Goal: Task Accomplishment & Management: Manage account settings

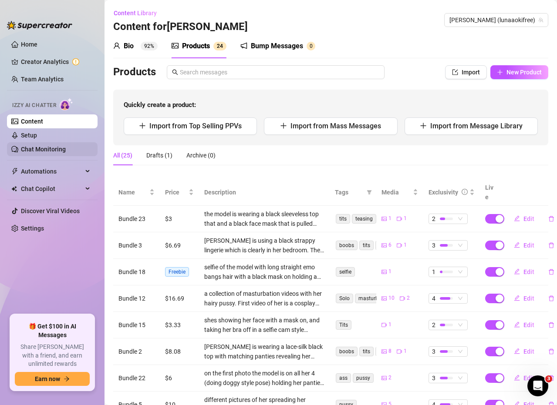
click at [66, 150] on link "Chat Monitoring" at bounding box center [43, 149] width 45 height 7
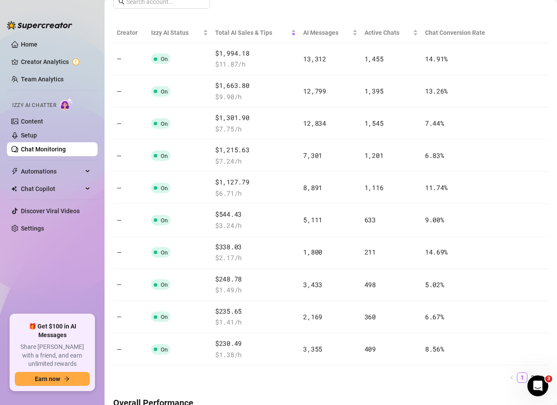
scroll to position [156, 0]
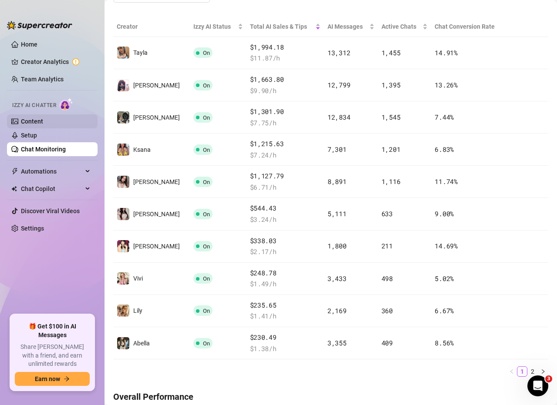
click at [40, 120] on link "Content" at bounding box center [32, 121] width 22 height 7
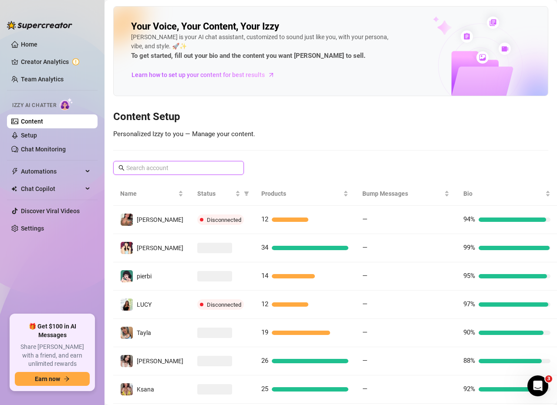
click at [162, 166] on input "text" at bounding box center [178, 168] width 105 height 10
click at [192, 160] on div "Your Voice, Your Content, Your [PERSON_NAME] is your AI chat assistant, customi…" at bounding box center [330, 259] width 435 height 507
click at [192, 165] on input "text" at bounding box center [178, 168] width 105 height 10
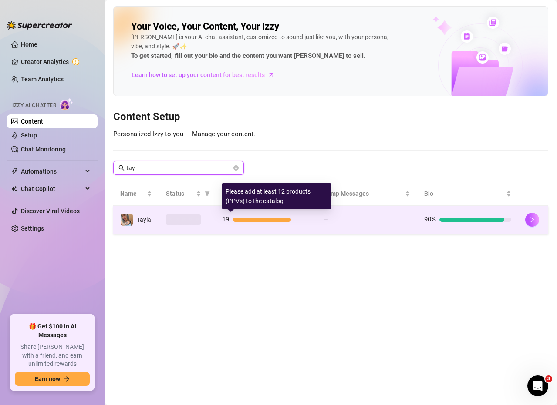
type input "tay"
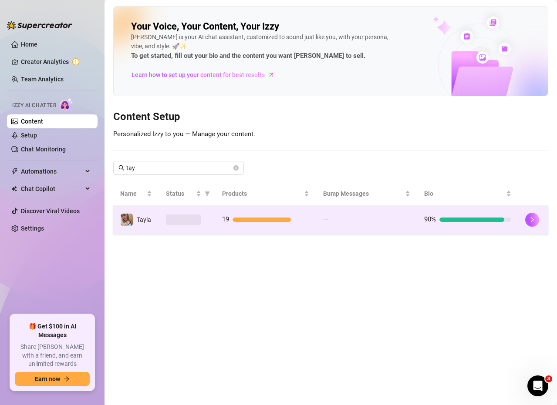
click at [378, 226] on td "—" at bounding box center [366, 220] width 101 height 28
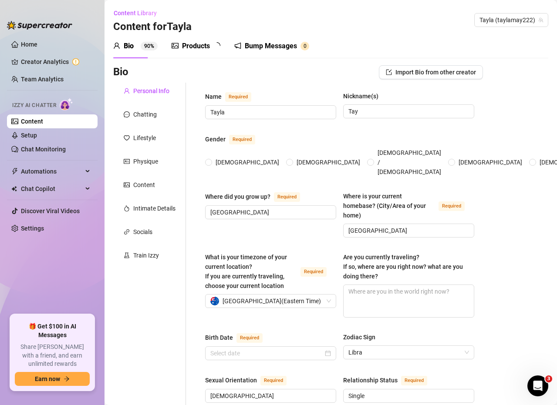
radio input "true"
type input "[DATE]"
click at [204, 49] on div "Products" at bounding box center [196, 46] width 28 height 10
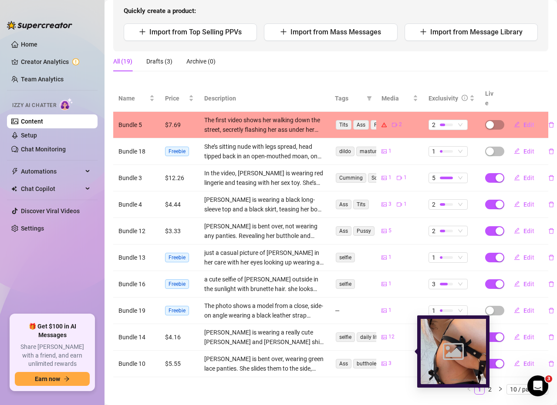
scroll to position [115, 0]
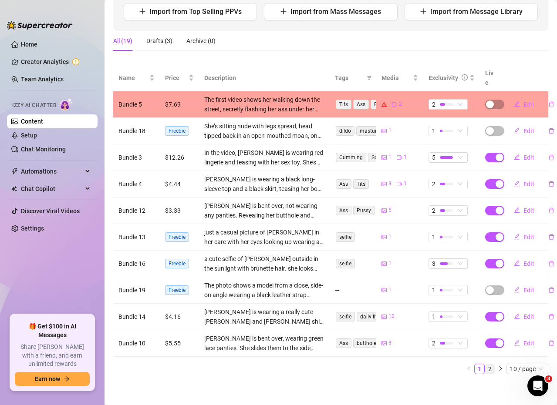
click at [485, 364] on link "2" at bounding box center [490, 369] width 10 height 10
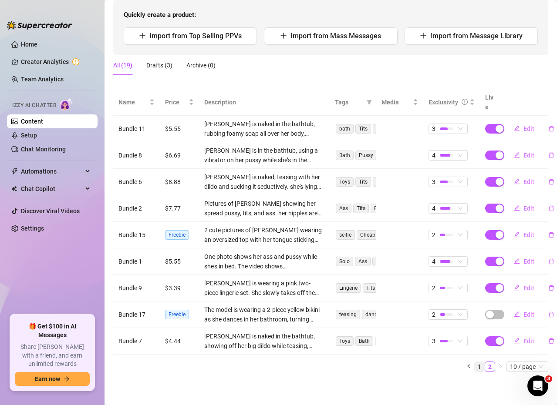
scroll to position [88, 0]
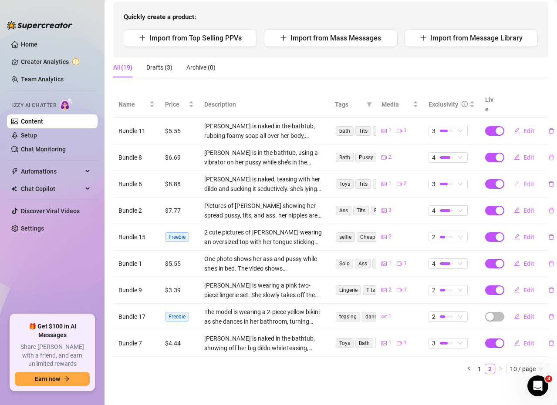
click at [523, 181] on span "Edit" at bounding box center [528, 184] width 11 height 7
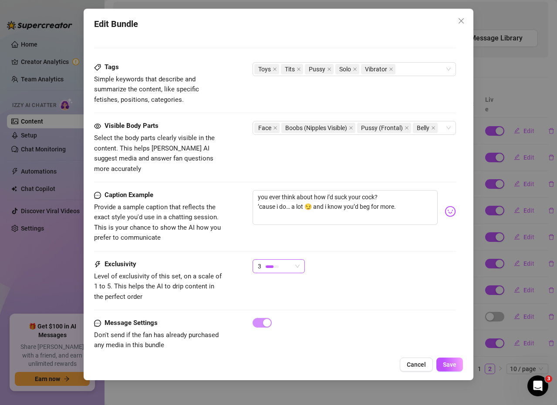
scroll to position [425, 0]
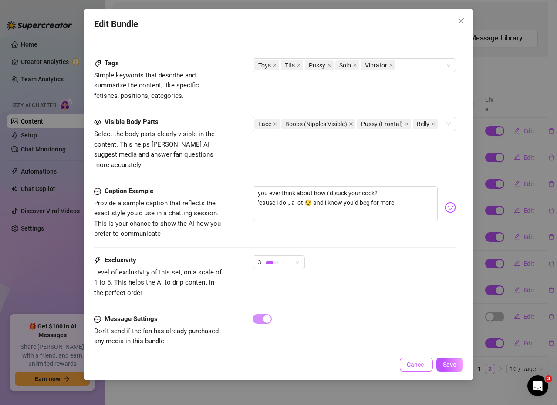
click at [421, 366] on span "Cancel" at bounding box center [416, 364] width 19 height 7
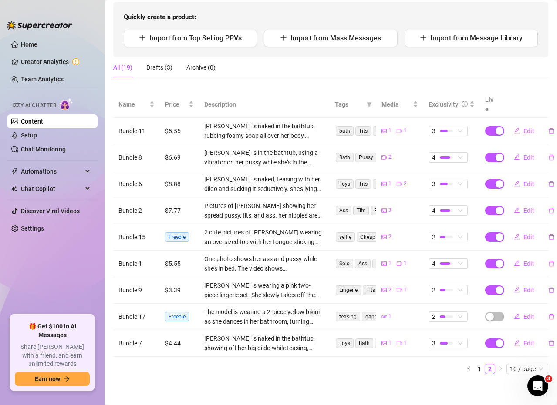
click at [415, 74] on div "All (19) Drafts (3) Archive (0)" at bounding box center [330, 67] width 435 height 20
click at [516, 177] on button "Edit" at bounding box center [524, 184] width 34 height 14
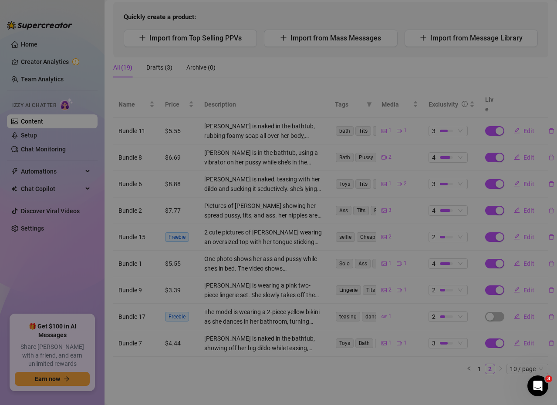
type textarea "you ever think about how i’d suck your cock? ’cause i do… a lot 😏 and i know yo…"
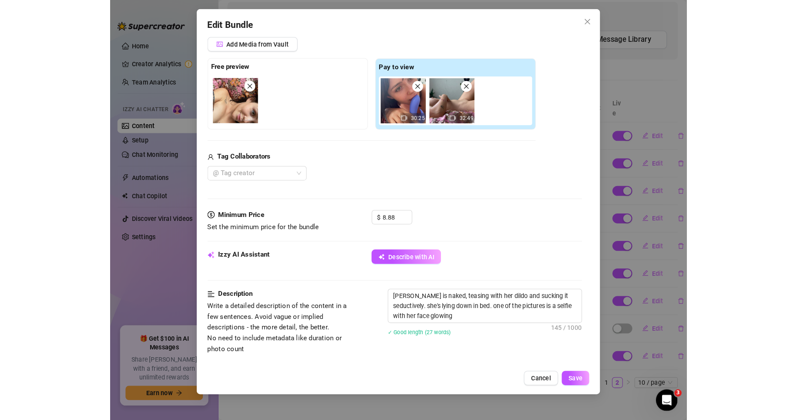
scroll to position [131, 0]
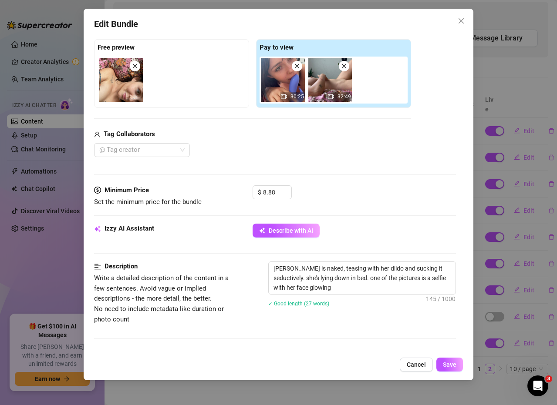
click at [488, 376] on div "Edit Bundle Account Tayla (@taylamay222) Name Name is for your internal organiz…" at bounding box center [278, 202] width 557 height 405
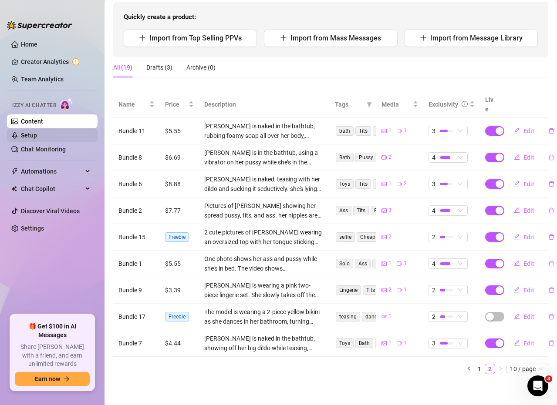
click at [37, 139] on link "Setup" at bounding box center [29, 135] width 16 height 7
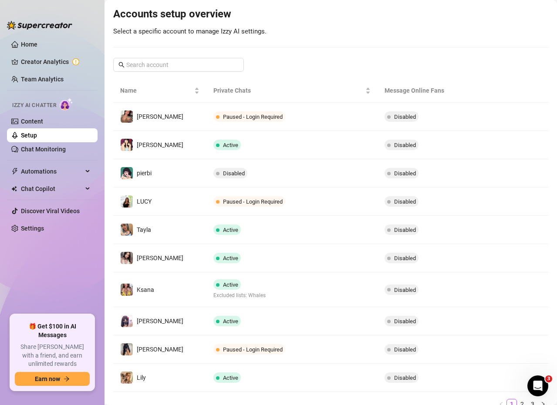
drag, startPoint x: 34, startPoint y: 148, endPoint x: 43, endPoint y: 142, distance: 10.6
click at [34, 148] on link "Chat Monitoring" at bounding box center [43, 149] width 45 height 7
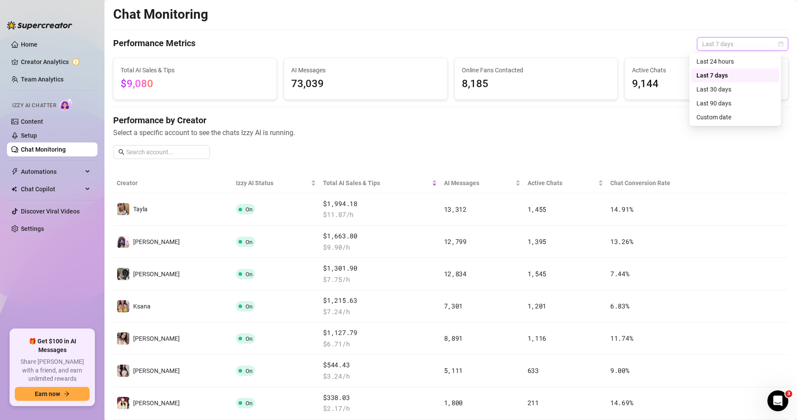
click at [556, 45] on span "Last 7 days" at bounding box center [742, 43] width 81 height 13
click at [556, 118] on div "Custom date" at bounding box center [736, 117] width 78 height 10
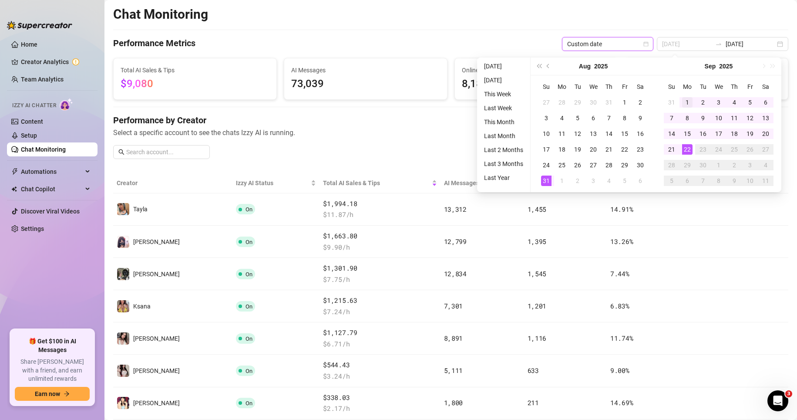
type input "[DATE]"
click at [556, 103] on div "1" at bounding box center [687, 102] width 10 height 10
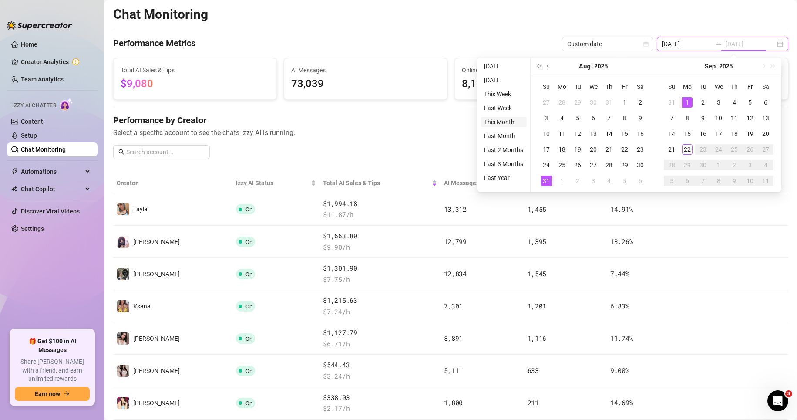
type input "[DATE]"
click at [450, 116] on h4 "Performance by Creator" at bounding box center [450, 120] width 675 height 12
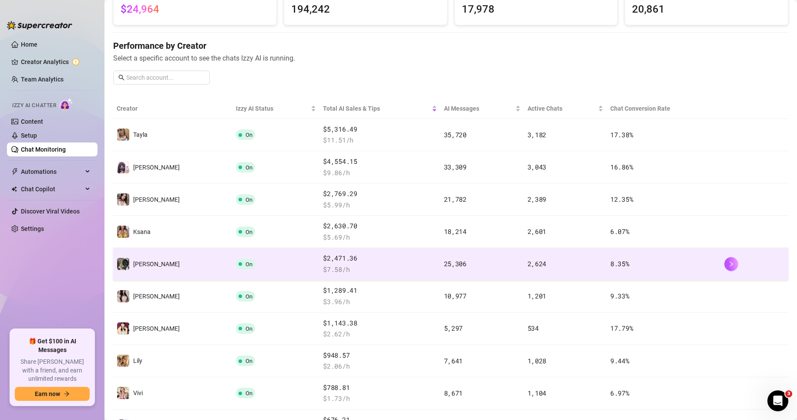
scroll to position [87, 0]
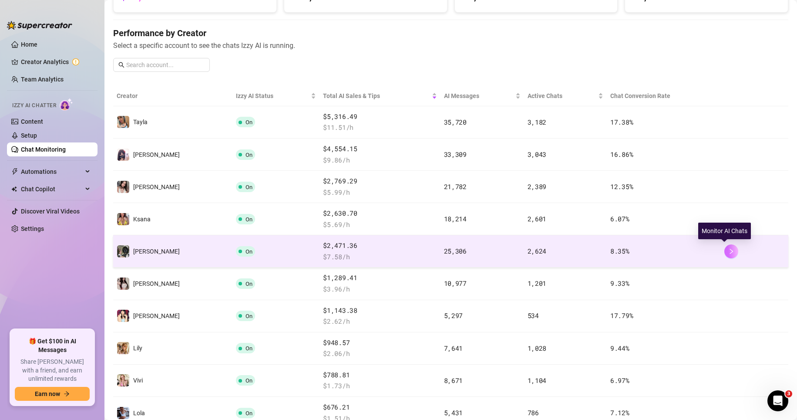
click at [556, 249] on icon "right" at bounding box center [731, 251] width 6 height 6
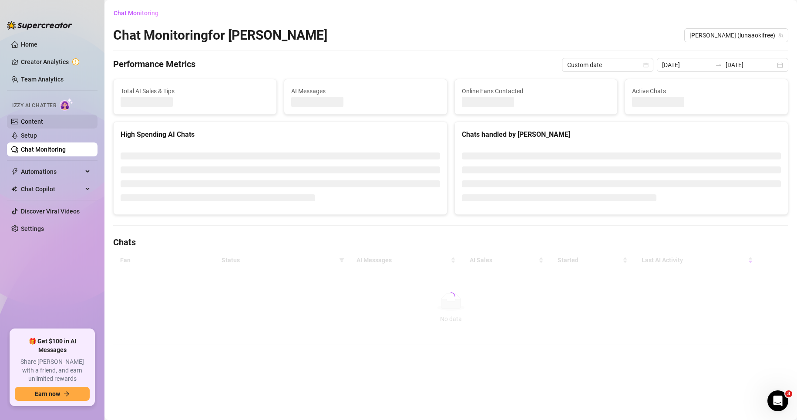
click at [43, 121] on link "Content" at bounding box center [32, 121] width 22 height 7
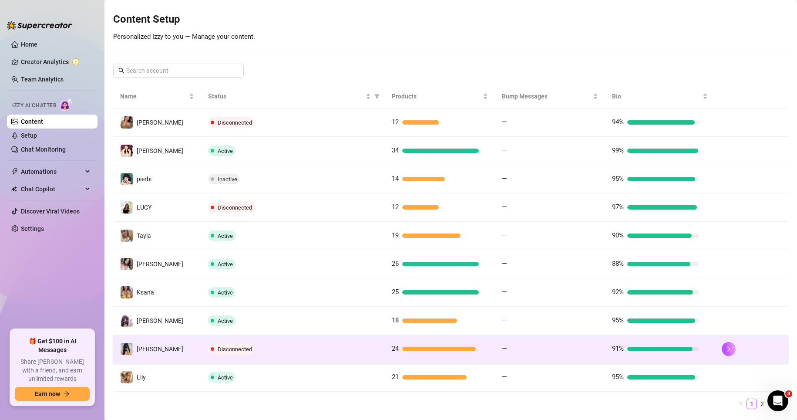
scroll to position [120, 0]
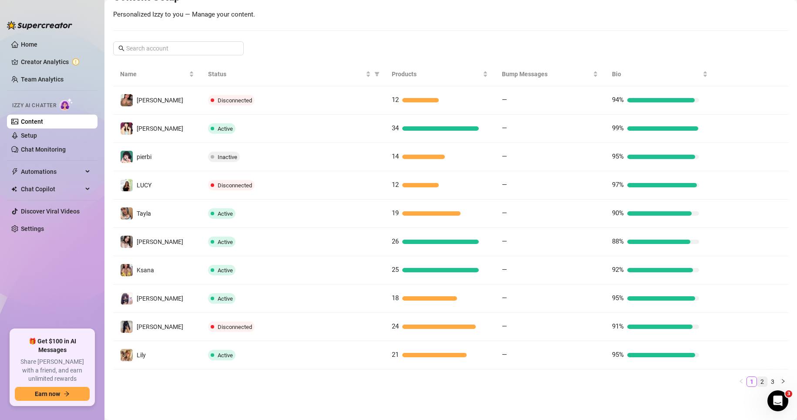
click at [556, 381] on link "2" at bounding box center [763, 382] width 10 height 10
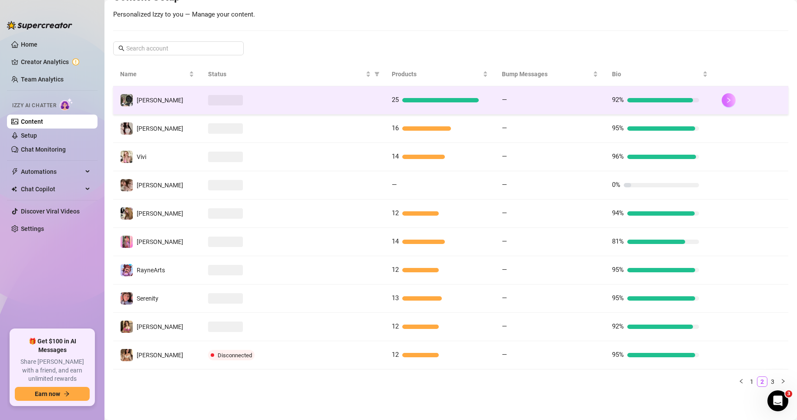
click at [556, 101] on button "button" at bounding box center [729, 100] width 14 height 14
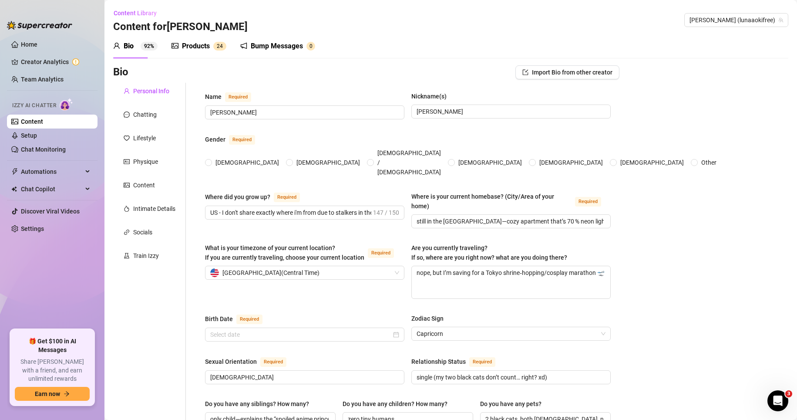
radio input "true"
type input "[DATE]"
click at [202, 50] on div "Products" at bounding box center [196, 46] width 28 height 10
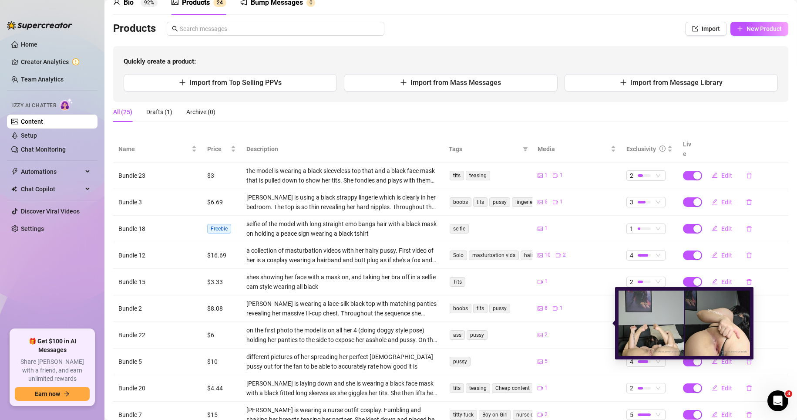
scroll to position [87, 0]
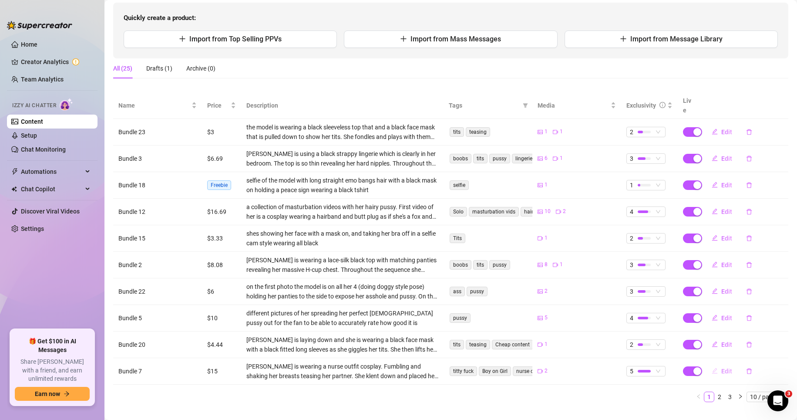
click at [556, 367] on icon "edit" at bounding box center [715, 370] width 6 height 6
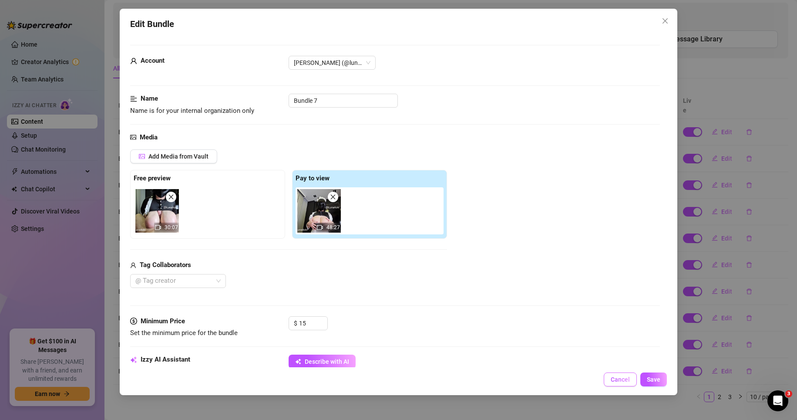
click at [556, 380] on span "Cancel" at bounding box center [620, 379] width 19 height 7
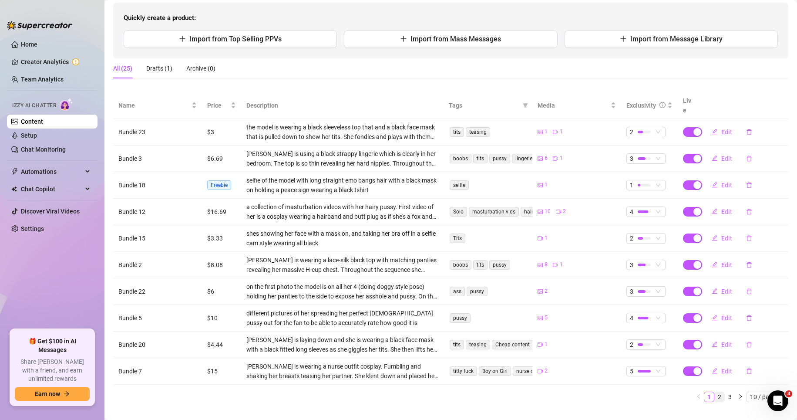
click at [556, 392] on link "2" at bounding box center [720, 397] width 10 height 10
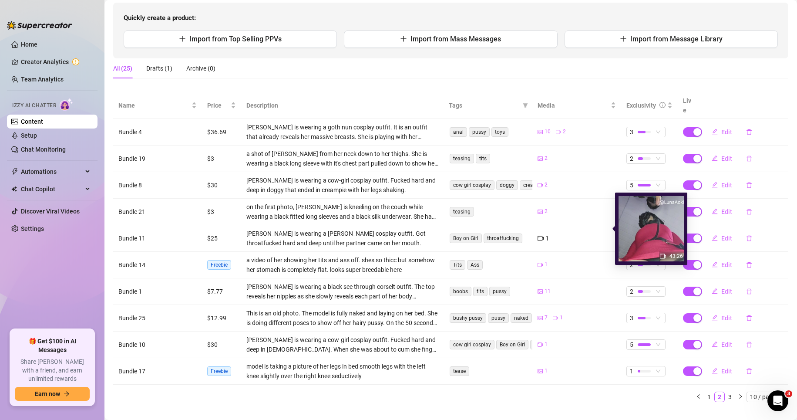
click at [538, 235] on icon "video-camera" at bounding box center [541, 238] width 6 height 6
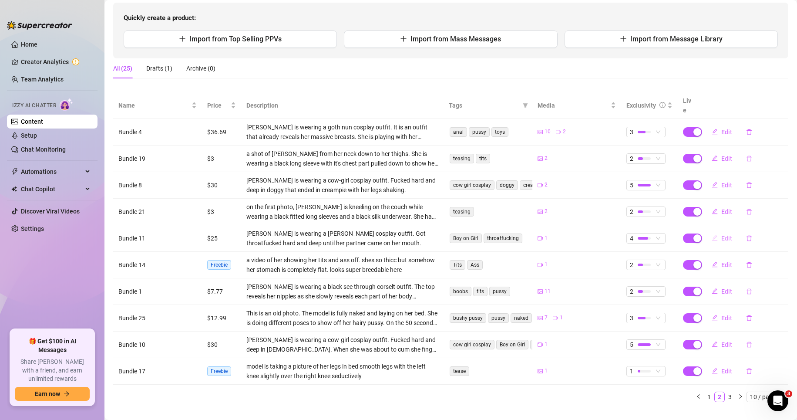
click at [556, 235] on span "Edit" at bounding box center [726, 238] width 11 height 7
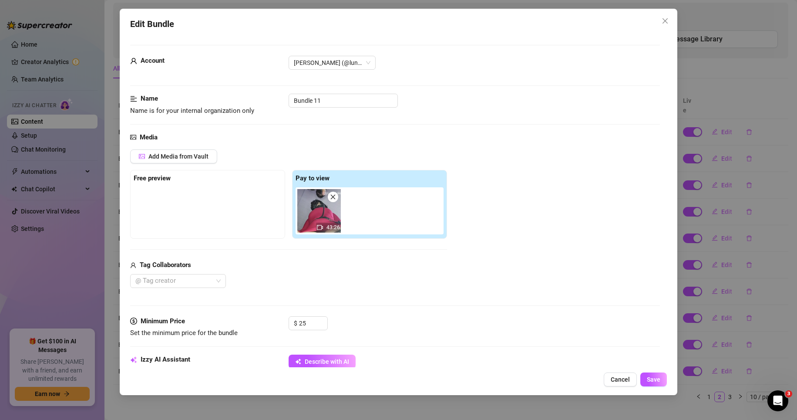
click at [556, 405] on div "Edit Bundle Account [PERSON_NAME] (@lunaaokifree) Name Name is for your interna…" at bounding box center [398, 210] width 797 height 420
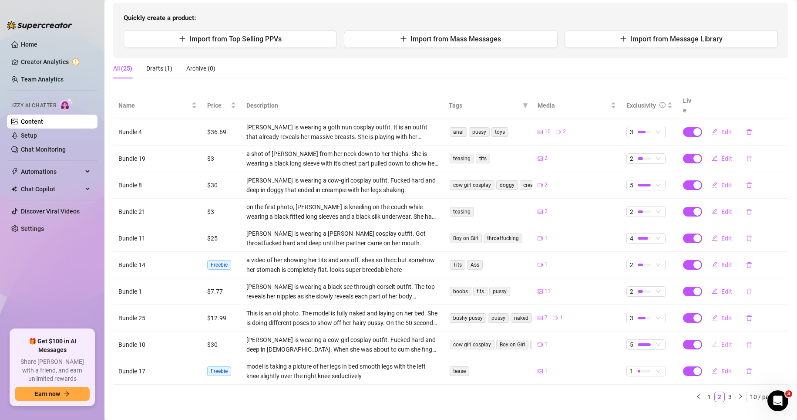
click at [556, 341] on span "Edit" at bounding box center [726, 344] width 11 height 7
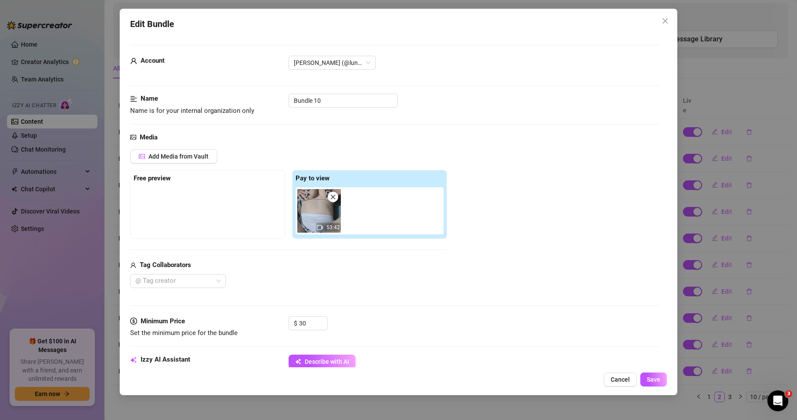
click at [556, 404] on div "Edit Bundle Account [PERSON_NAME] (@lunaaokifree) Name Name is for your interna…" at bounding box center [398, 210] width 797 height 420
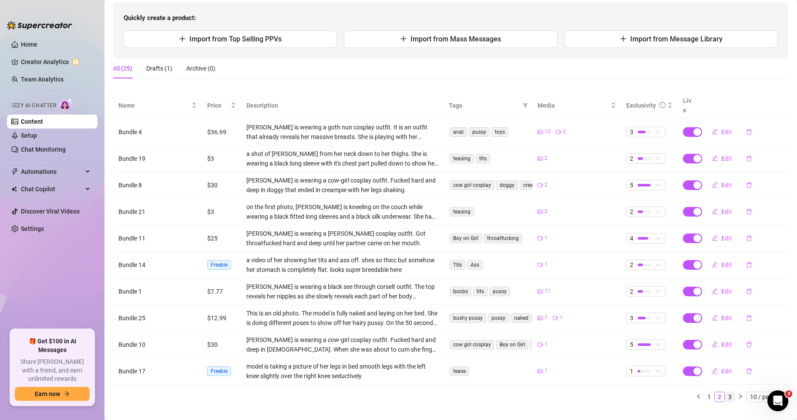
click at [556, 392] on link "3" at bounding box center [730, 397] width 10 height 10
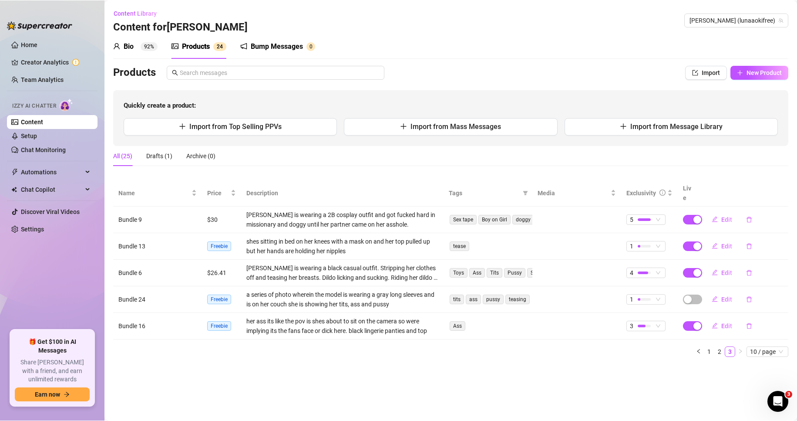
scroll to position [0, 0]
click at [556, 216] on span "Edit" at bounding box center [726, 219] width 11 height 7
type textarea "ughh!!💦💦💦 watch me get fucked while im wearig my 2B cosplay babee🥵 got fucked h…"
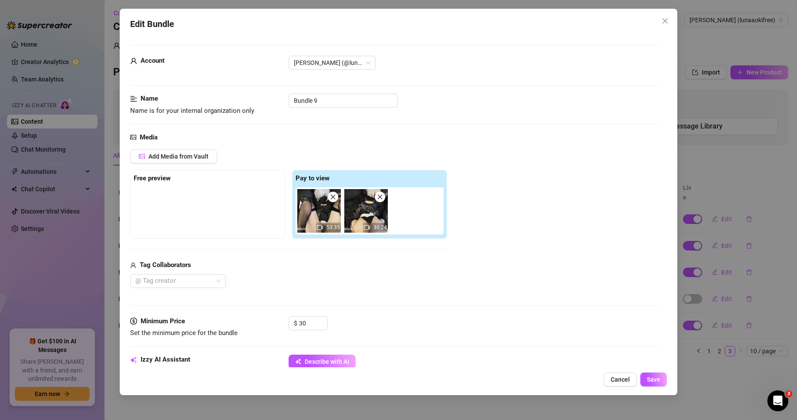
click at [556, 400] on div "Edit Bundle Account [PERSON_NAME] (@lunaaokifree) Name Name is for your interna…" at bounding box center [398, 210] width 797 height 420
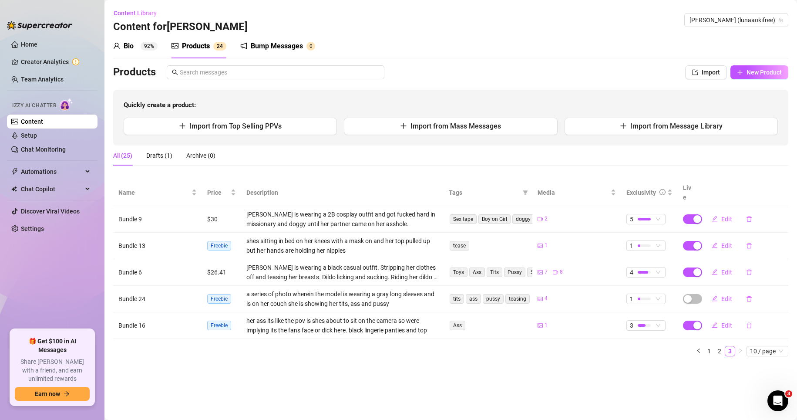
click at [556, 391] on main "Content Library Content for [PERSON_NAME] [PERSON_NAME] (lunaaokifree) Bio 92% …" at bounding box center [451, 210] width 693 height 420
click at [66, 148] on link "Chat Monitoring" at bounding box center [43, 149] width 45 height 7
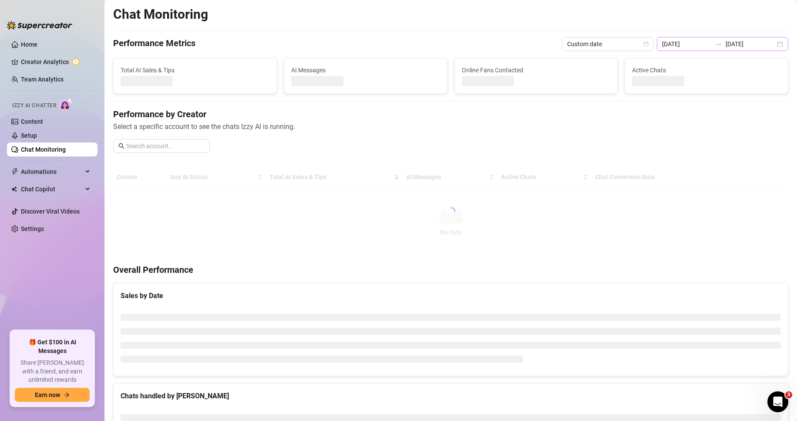
click at [556, 47] on div at bounding box center [719, 43] width 14 height 7
click at [556, 46] on icon "swap-right" at bounding box center [718, 43] width 7 height 7
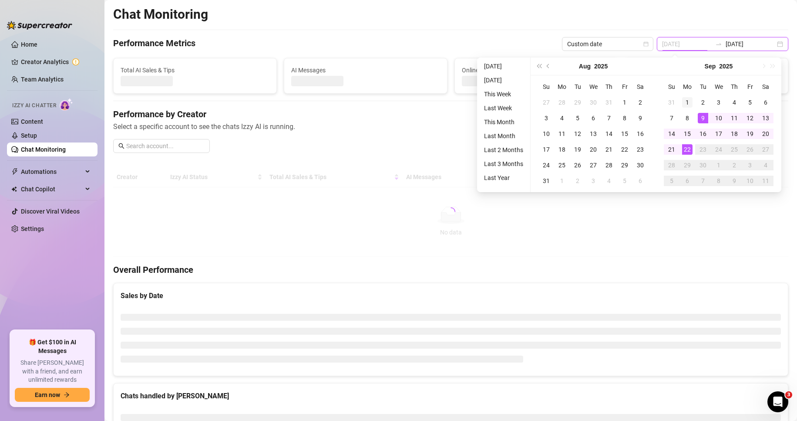
type input "[DATE]"
click at [556, 100] on div "1" at bounding box center [687, 102] width 10 height 10
type input "[DATE]"
click at [556, 132] on div "20" at bounding box center [766, 133] width 10 height 10
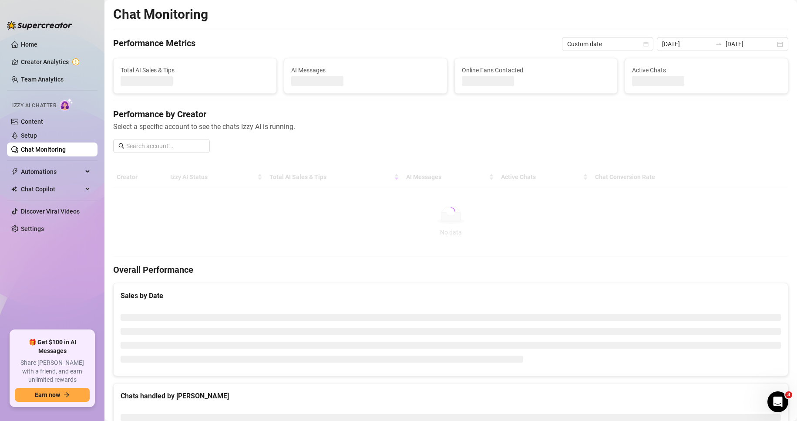
click at [556, 104] on div "Chat Monitoring Performance Metrics Custom date [DATE] [DATE] Total AI Sales & …" at bounding box center [450, 267] width 675 height 523
click at [556, 138] on div "Performance by Creator Select a specific account to see the chats Izzy AI is ru…" at bounding box center [450, 134] width 675 height 52
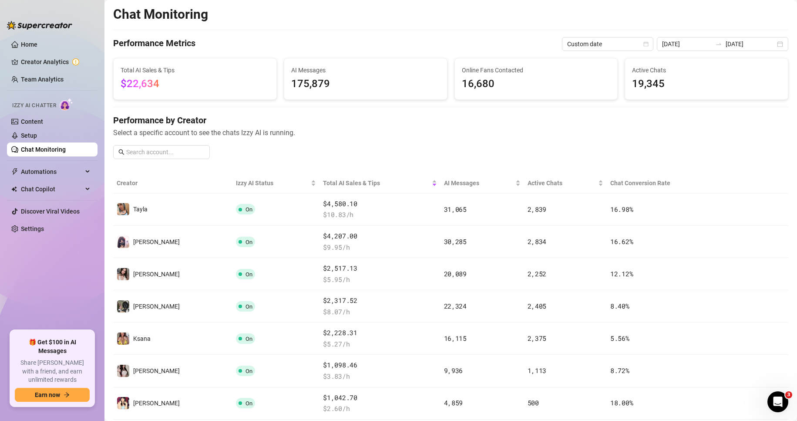
click at [445, 153] on div "Performance by Creator Select a specific account to see the chats Izzy AI is ru…" at bounding box center [450, 140] width 675 height 52
click at [556, 401] on icon "Open Intercom Messenger" at bounding box center [777, 400] width 14 height 14
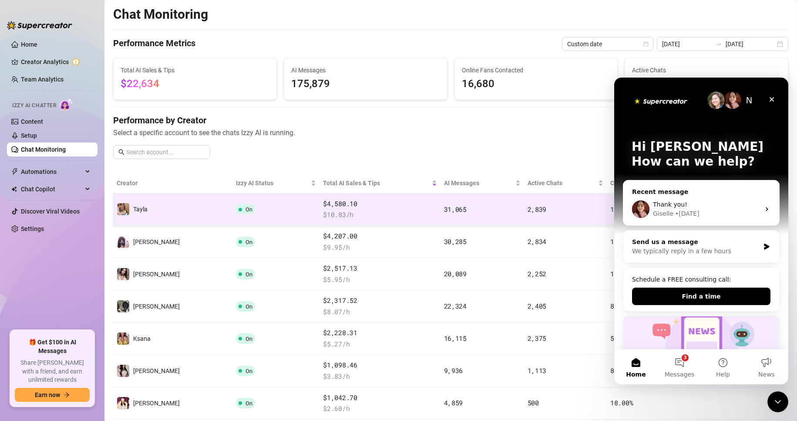
click at [556, 210] on div "• [DATE]" at bounding box center [687, 213] width 24 height 9
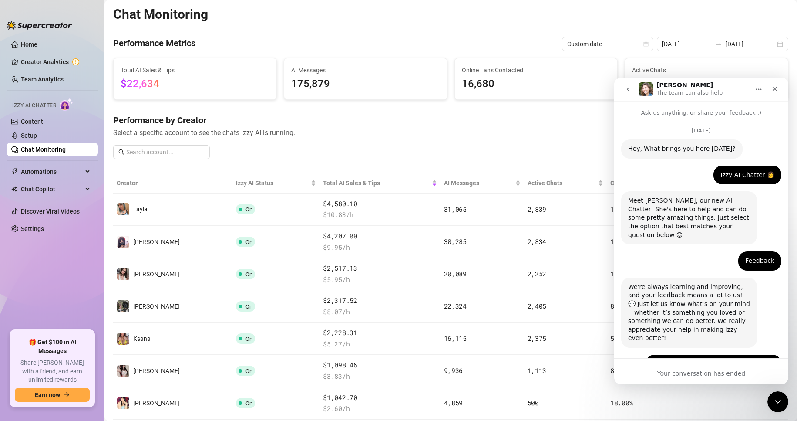
click at [556, 88] on icon "go back" at bounding box center [628, 89] width 7 height 7
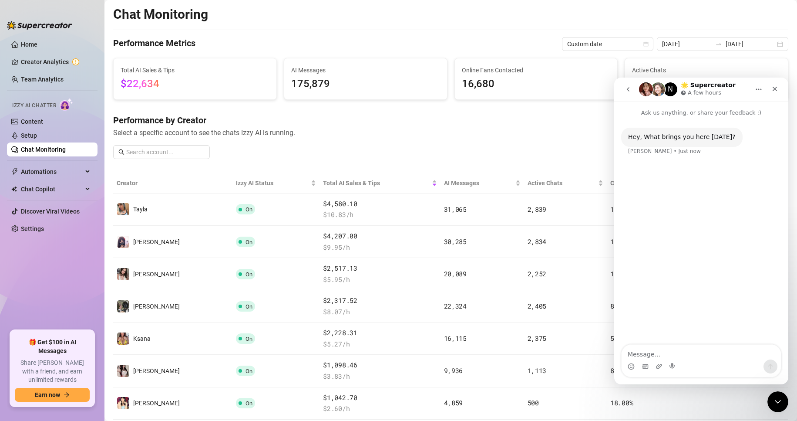
click at [432, 134] on span "Select a specific account to see the chats Izzy AI is running." at bounding box center [450, 132] width 675 height 11
click at [448, 139] on div "Performance by Creator Select a specific account to see the chats Izzy AI is ru…" at bounding box center [450, 140] width 675 height 52
click at [556, 91] on icon "Close" at bounding box center [775, 88] width 7 height 7
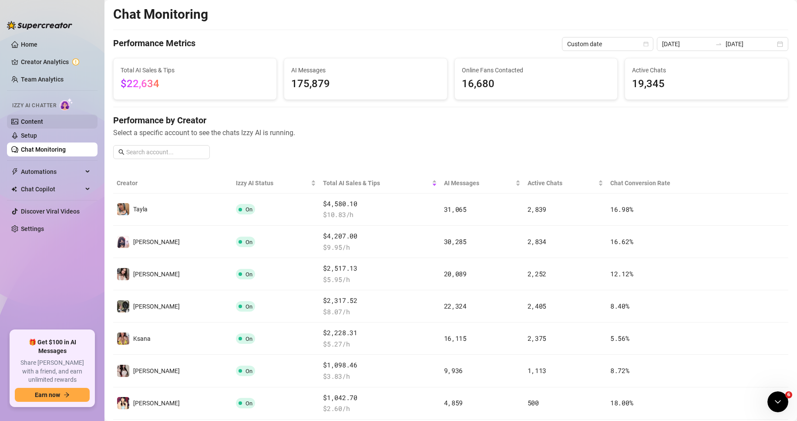
click at [43, 124] on link "Content" at bounding box center [32, 121] width 22 height 7
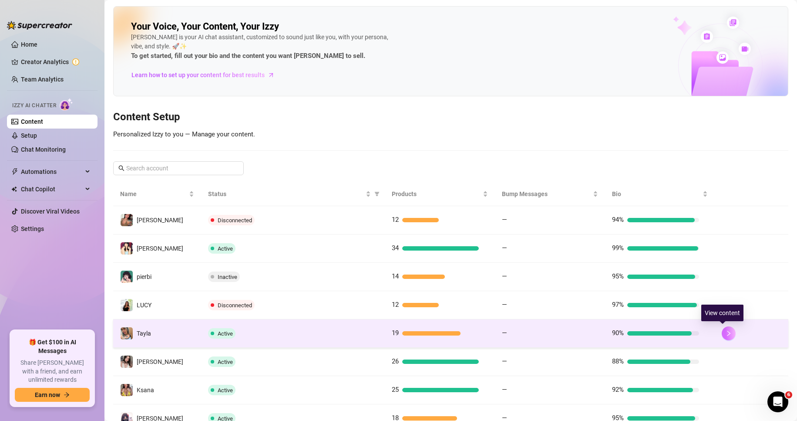
click at [556, 335] on button "button" at bounding box center [729, 333] width 14 height 14
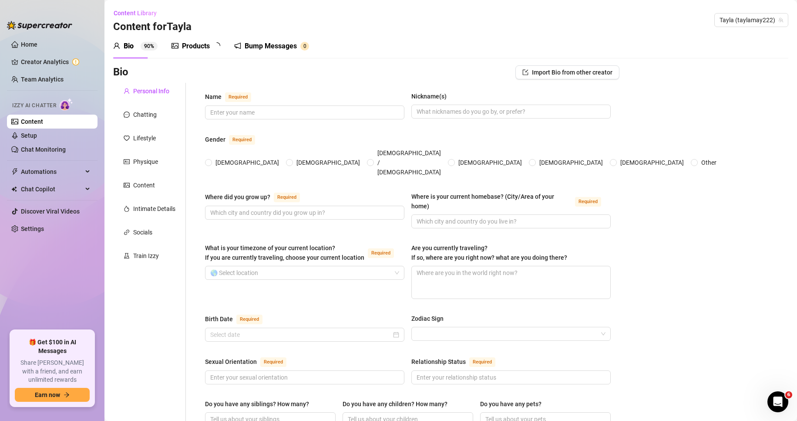
click at [196, 47] on div "Products" at bounding box center [196, 46] width 28 height 10
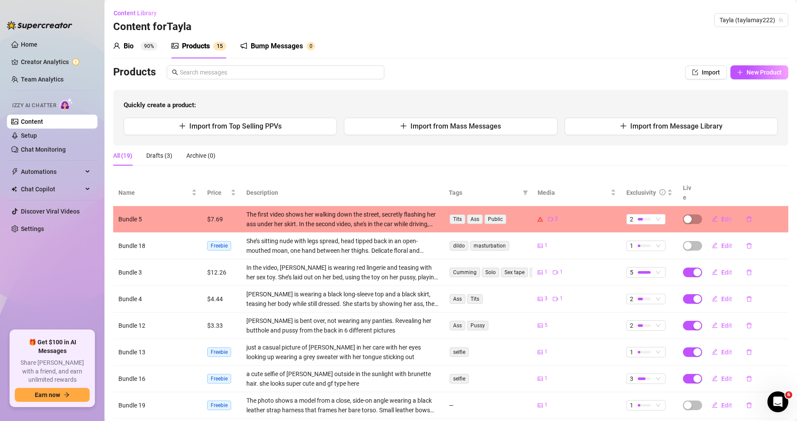
click at [556, 78] on div "Products Import New Product" at bounding box center [450, 72] width 675 height 14
click at [66, 149] on link "Chat Monitoring" at bounding box center [43, 149] width 45 height 7
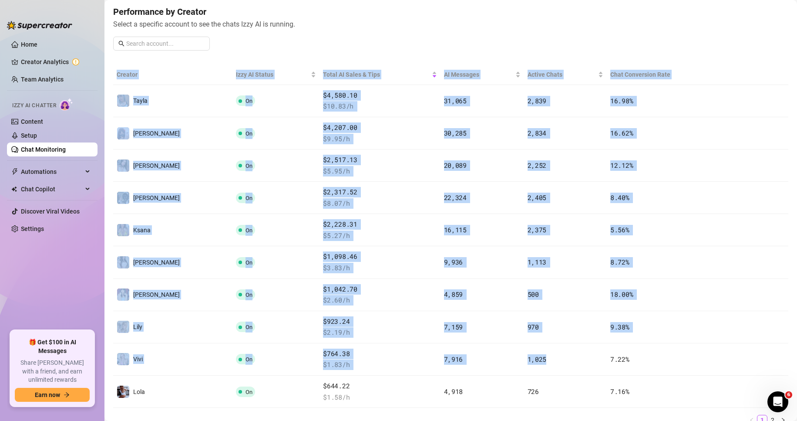
scroll to position [174, 0]
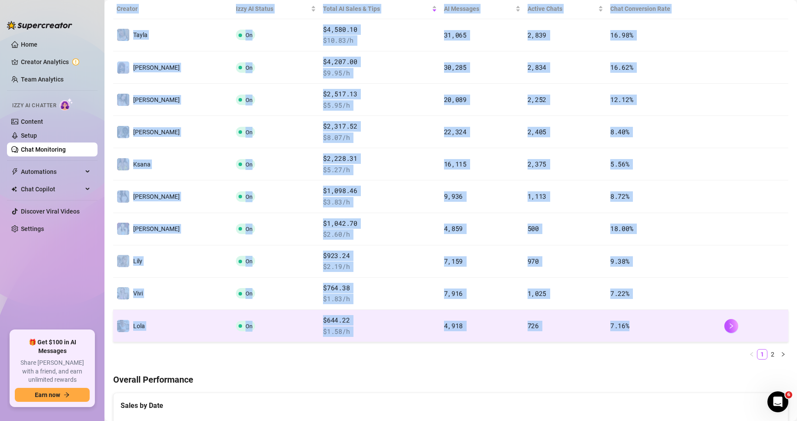
drag, startPoint x: 115, startPoint y: 94, endPoint x: 620, endPoint y: 332, distance: 558.8
click at [556, 332] on table "Creator Izzy AI Status Total AI Sales & Tips AI Messages Active Chats Chat Conv…" at bounding box center [450, 170] width 675 height 343
copy table "Creator Izzy AI Status Total AI Sales & Tips AI Messages Active Chats Chat Conv…"
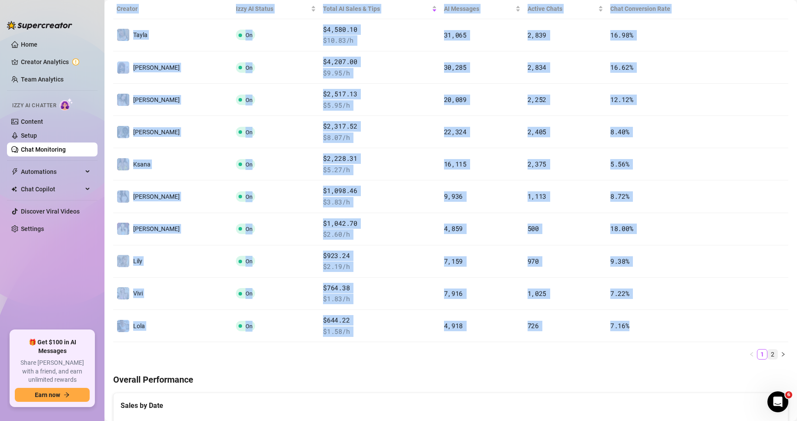
click at [556, 356] on link "2" at bounding box center [773, 354] width 10 height 10
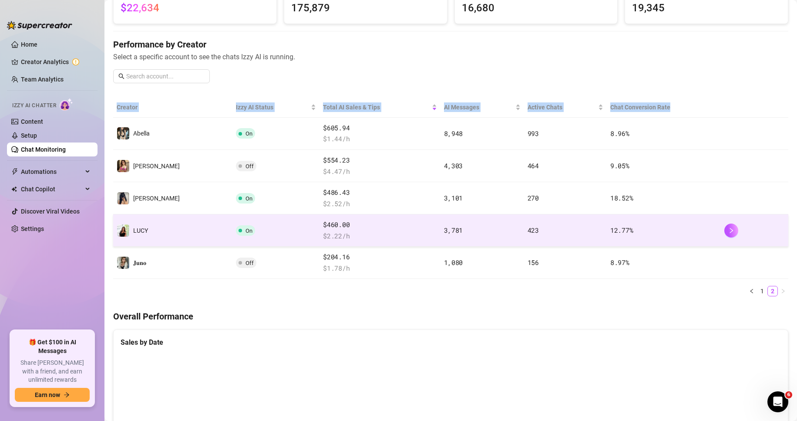
scroll to position [44, 0]
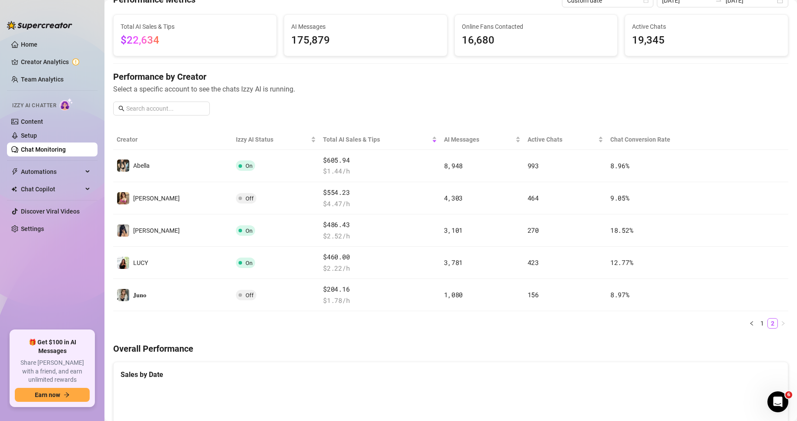
click at [541, 92] on span "Select a specific account to see the chats Izzy AI is running." at bounding box center [450, 89] width 675 height 11
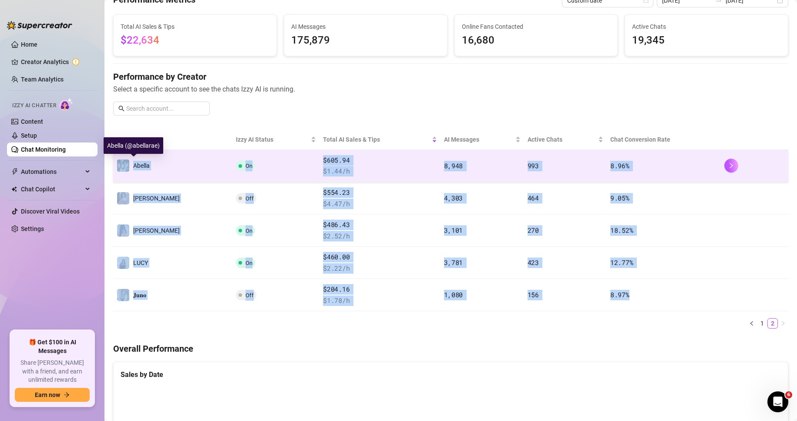
drag, startPoint x: 623, startPoint y: 301, endPoint x: 119, endPoint y: 165, distance: 522.3
click at [119, 165] on tbody "Abella On $605.94 $ 1.44 /h 8,948 993 8.96 % [PERSON_NAME] Off $554.23 $ 4.47 /…" at bounding box center [450, 231] width 675 height 162
copy tbody "Abella On $605.94 $ 1.44 /h 8,948 993 8.96 % [PERSON_NAME] Off $554.23 $ 4.47 /…"
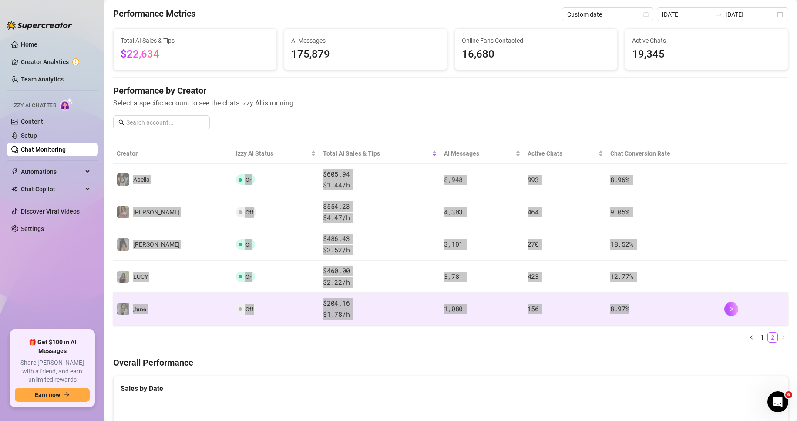
scroll to position [0, 0]
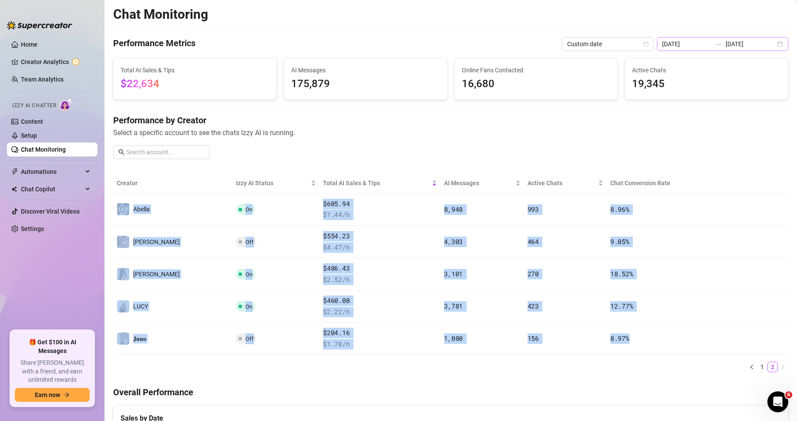
click at [556, 44] on icon "swap-right" at bounding box center [718, 43] width 7 height 7
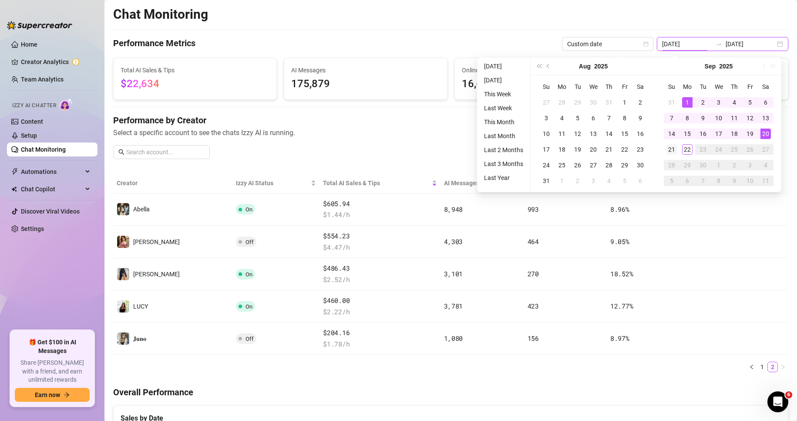
type input "[DATE]"
click at [556, 150] on div "21" at bounding box center [672, 149] width 10 height 10
type input "[DATE]"
click at [556, 42] on input "[DATE]" at bounding box center [687, 44] width 50 height 10
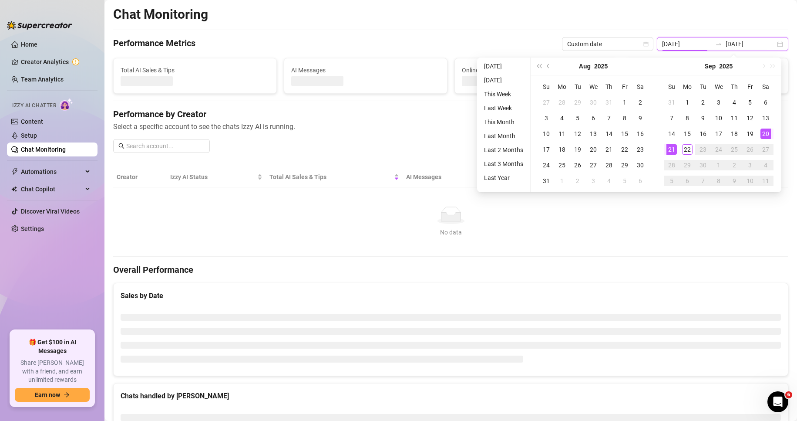
type input "[DATE]"
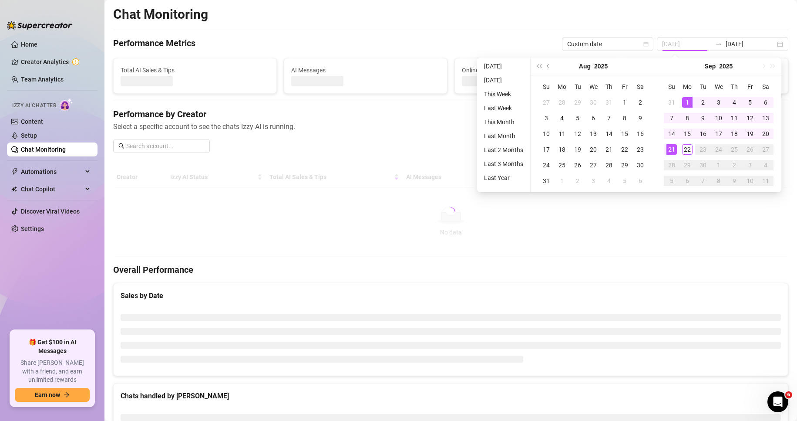
click at [556, 94] on td "1" at bounding box center [688, 102] width 16 height 16
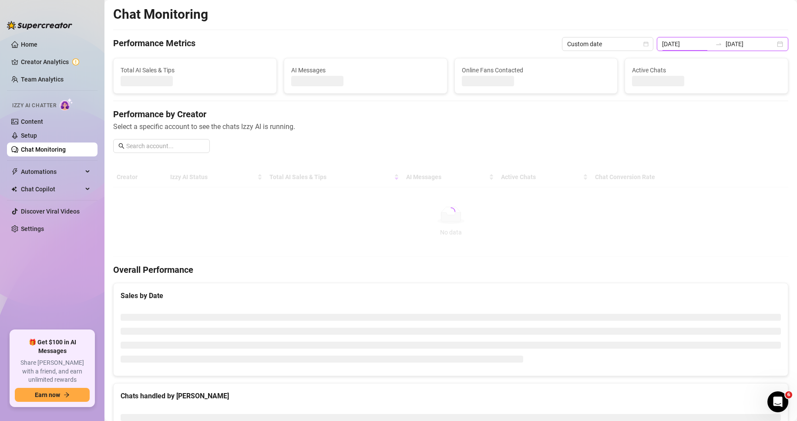
click at [556, 41] on input "[DATE]" at bounding box center [687, 44] width 50 height 10
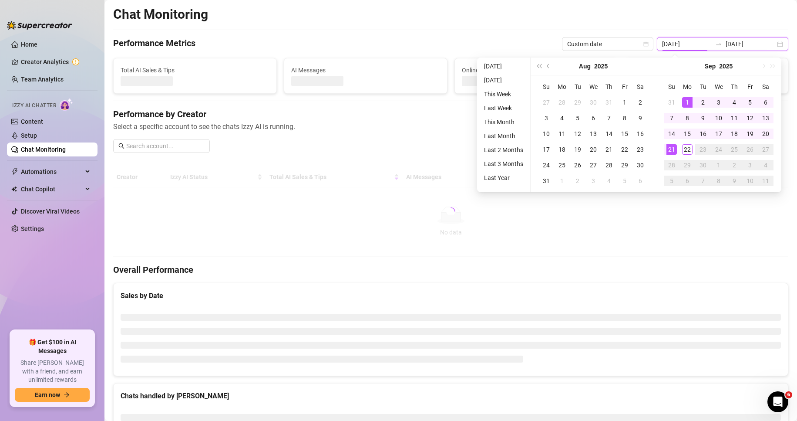
click at [556, 41] on input "[DATE]" at bounding box center [687, 44] width 50 height 10
type input "[DATE]"
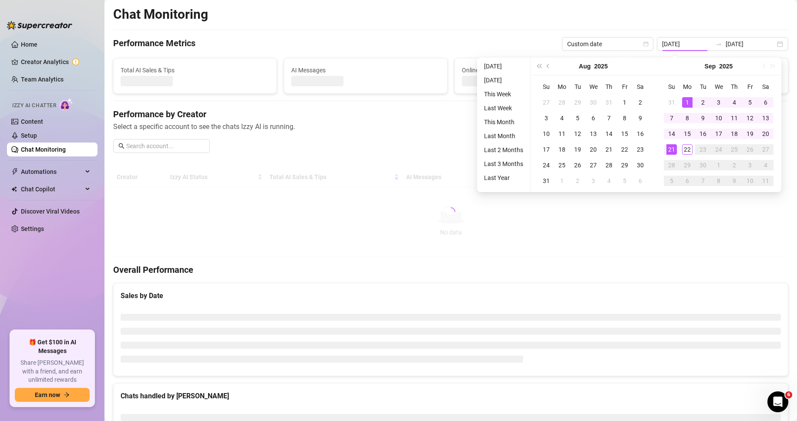
click at [439, 109] on h4 "Performance by Creator" at bounding box center [450, 114] width 675 height 12
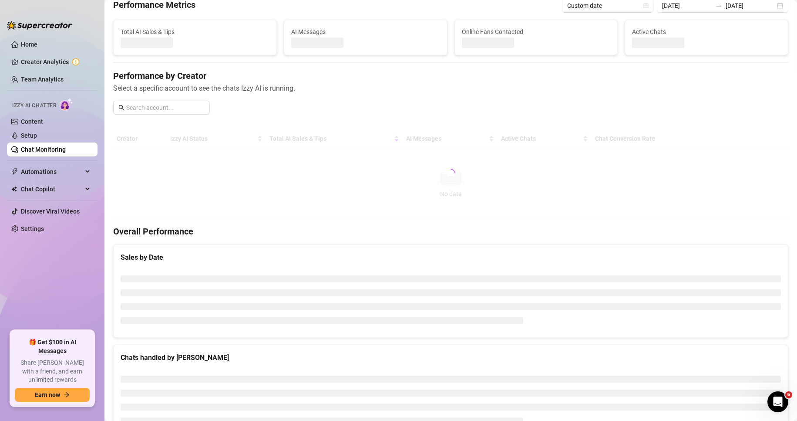
scroll to position [44, 0]
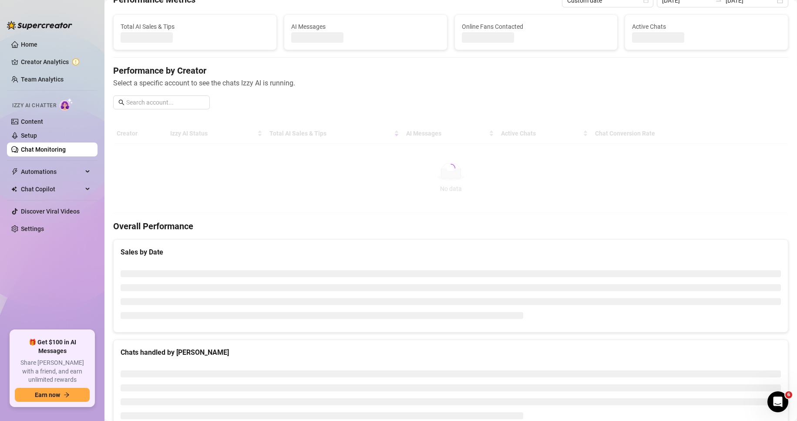
click at [556, 92] on div "Performance by Creator Select a specific account to see the chats Izzy AI is ru…" at bounding box center [450, 90] width 675 height 52
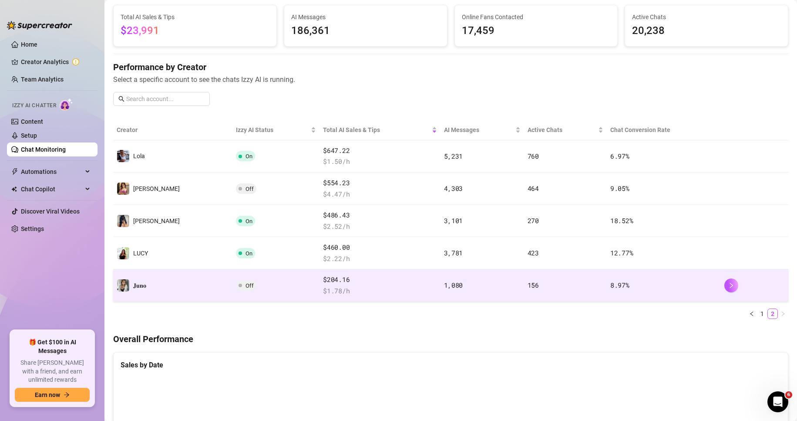
scroll to position [48, 0]
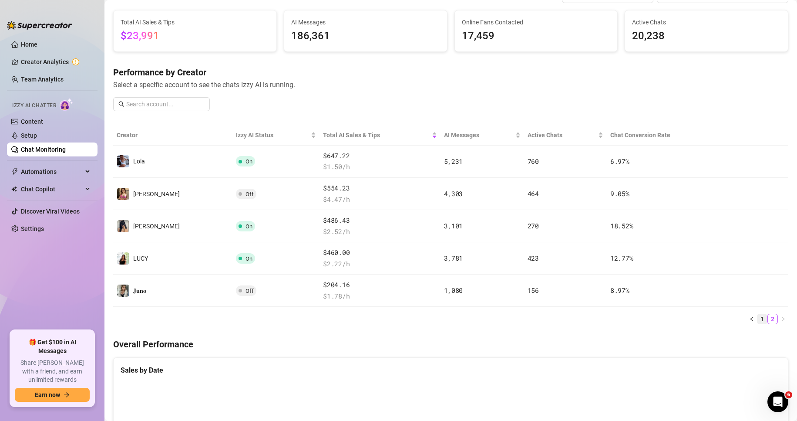
click at [556, 318] on link "1" at bounding box center [763, 319] width 10 height 10
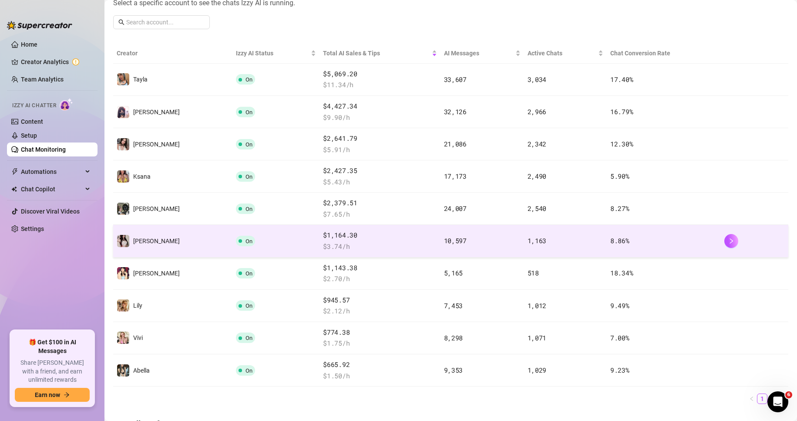
scroll to position [135, 0]
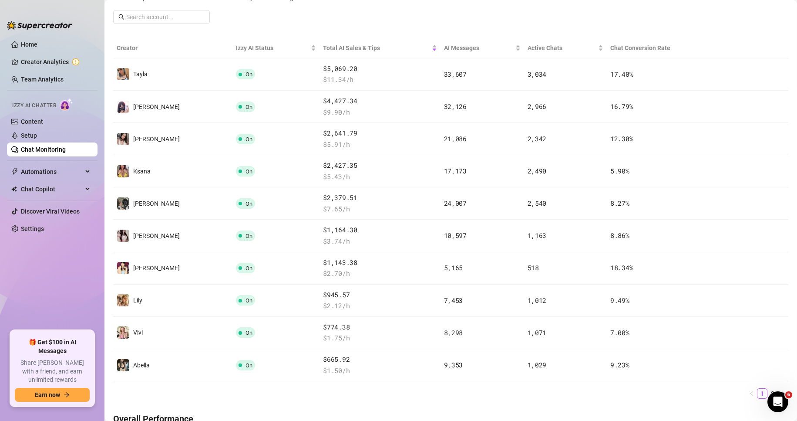
click at [556, 25] on div "Performance by Creator Select a specific account to see the chats Izzy AI is ru…" at bounding box center [450, 5] width 675 height 52
click at [556, 391] on link "2" at bounding box center [773, 393] width 10 height 10
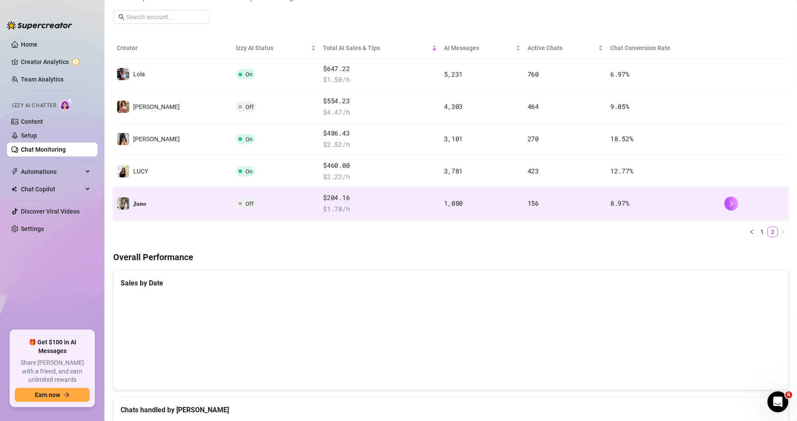
click at [236, 203] on span "Off" at bounding box center [246, 203] width 20 height 10
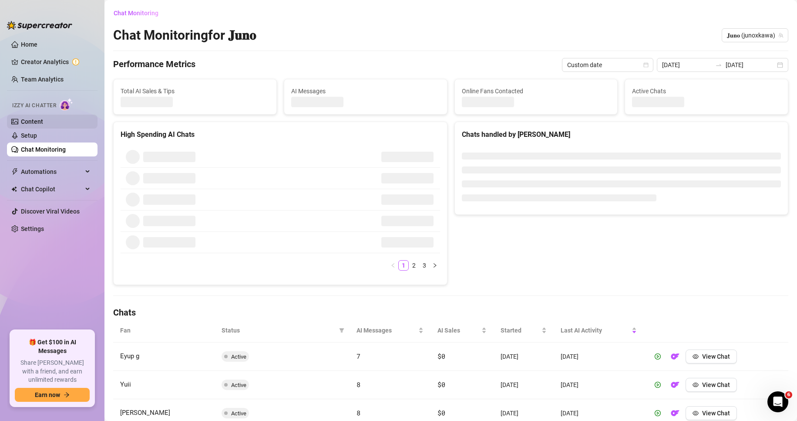
click at [39, 122] on link "Content" at bounding box center [32, 121] width 22 height 7
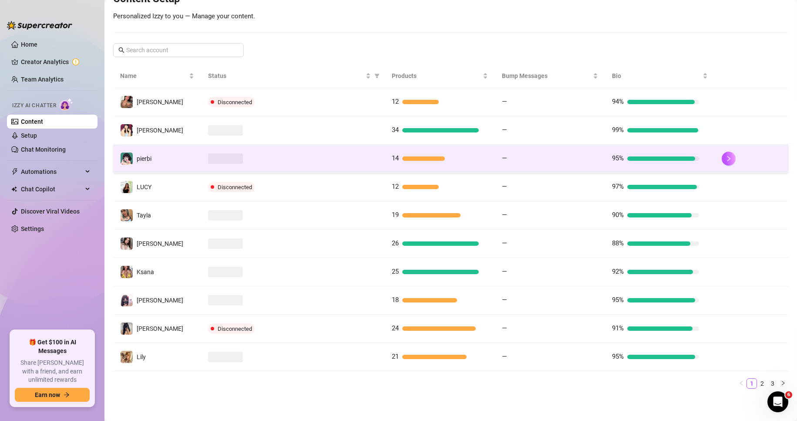
scroll to position [119, 0]
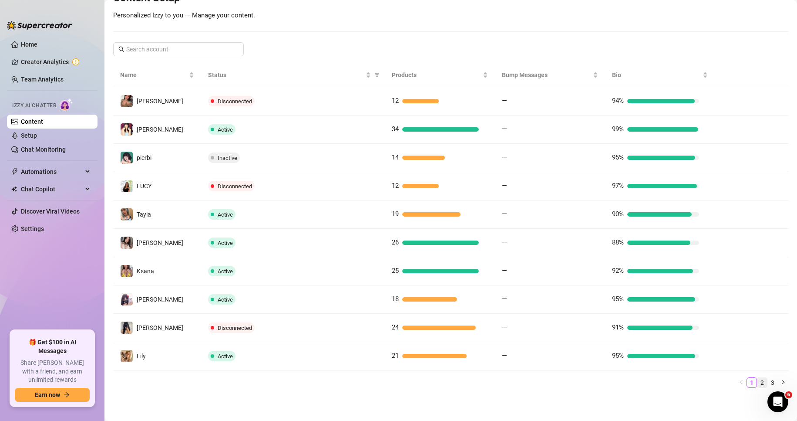
click at [556, 382] on link "2" at bounding box center [763, 383] width 10 height 10
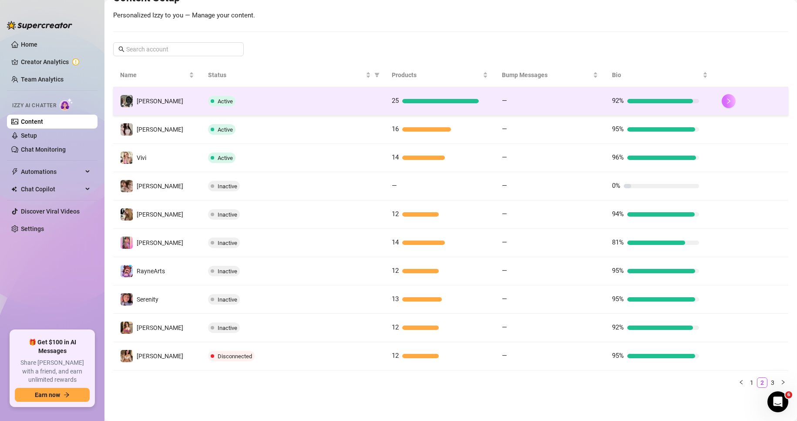
click at [556, 103] on icon "right" at bounding box center [729, 101] width 6 height 6
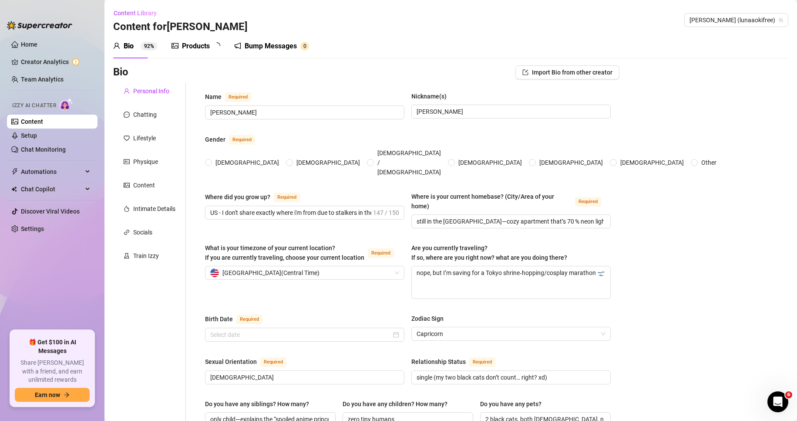
click at [189, 44] on div "Products" at bounding box center [196, 46] width 28 height 10
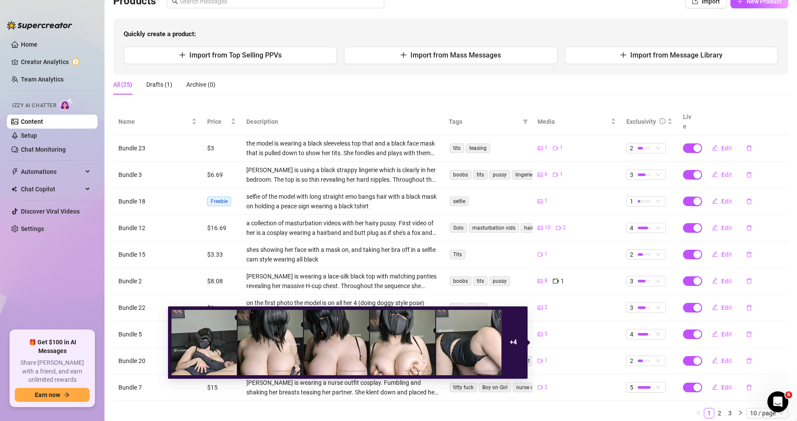
scroll to position [87, 0]
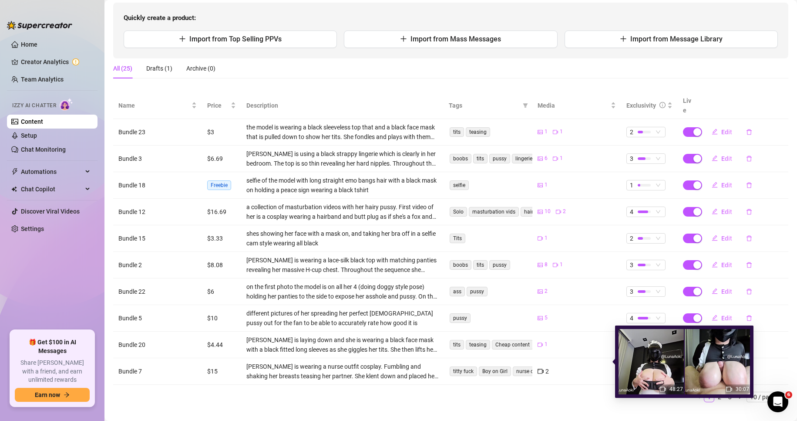
click at [538, 368] on icon "video-camera" at bounding box center [541, 370] width 6 height 5
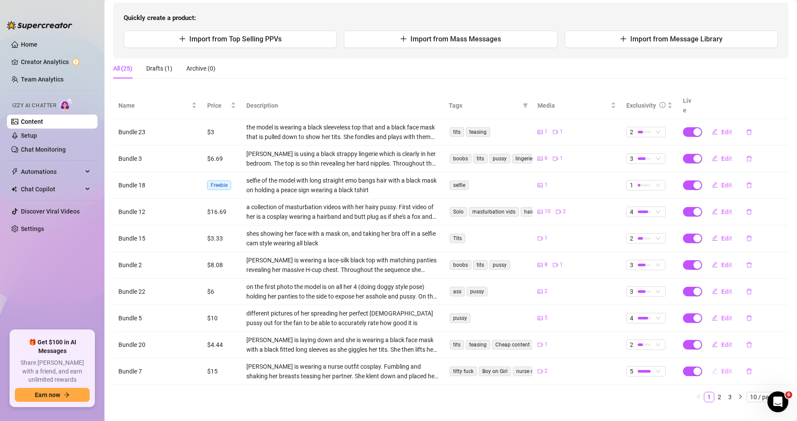
click at [556, 364] on button "Edit" at bounding box center [722, 371] width 34 height 14
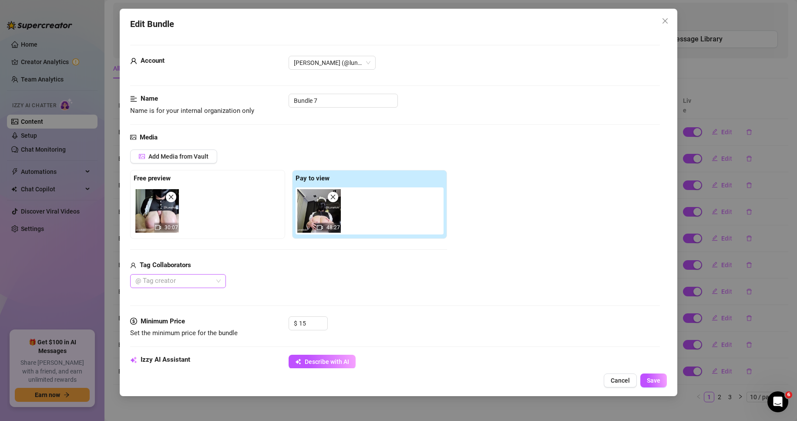
click at [173, 279] on div at bounding box center [173, 281] width 83 height 12
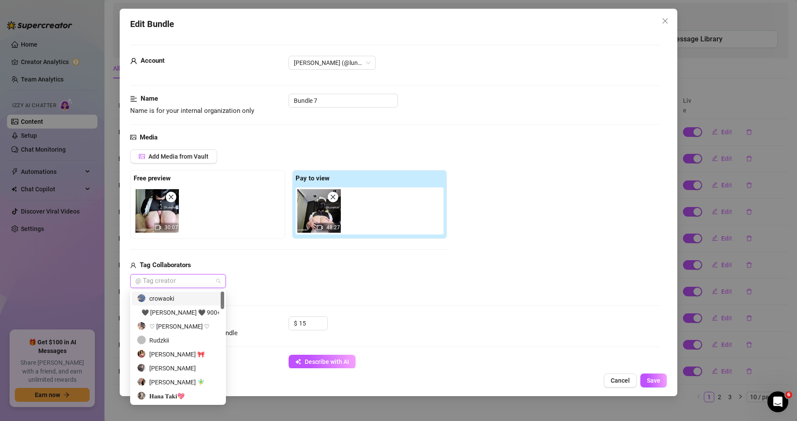
click at [169, 296] on div "crowaoki" at bounding box center [178, 298] width 82 height 10
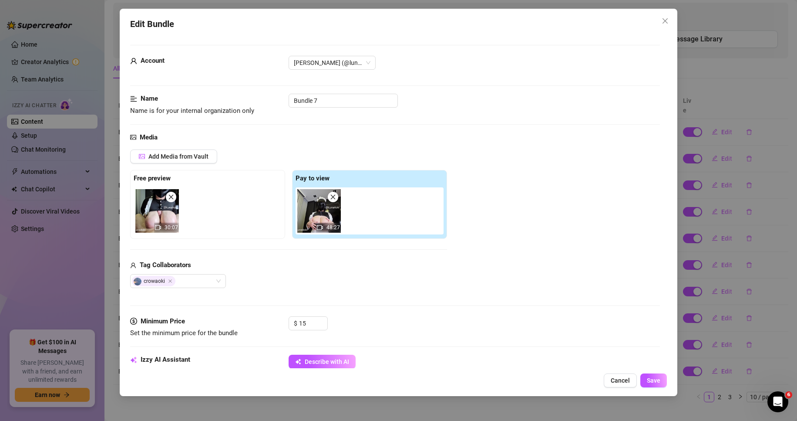
click at [461, 333] on div "$ 15" at bounding box center [475, 327] width 372 height 22
click at [556, 378] on span "Save" at bounding box center [653, 380] width 13 height 7
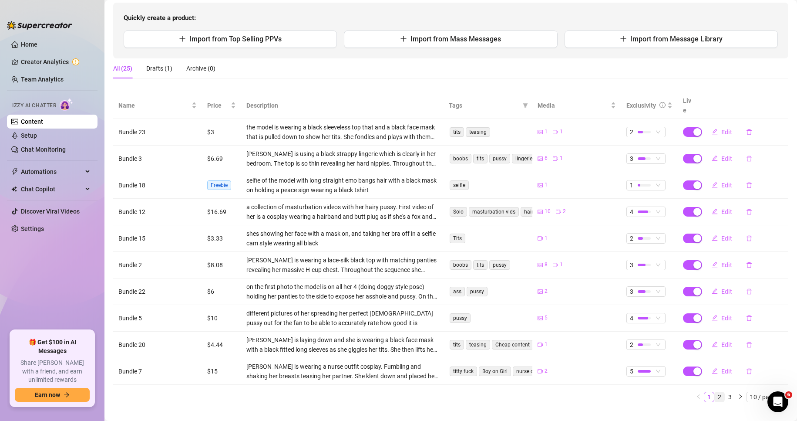
click at [556, 392] on link "2" at bounding box center [720, 397] width 10 height 10
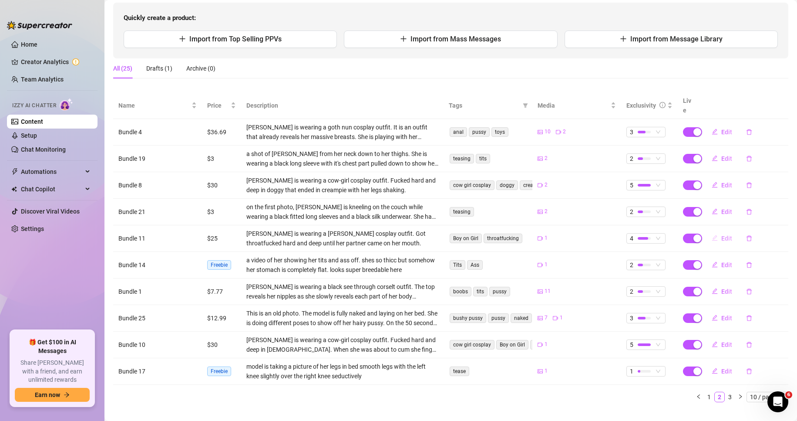
click at [556, 235] on span "Edit" at bounding box center [726, 238] width 11 height 7
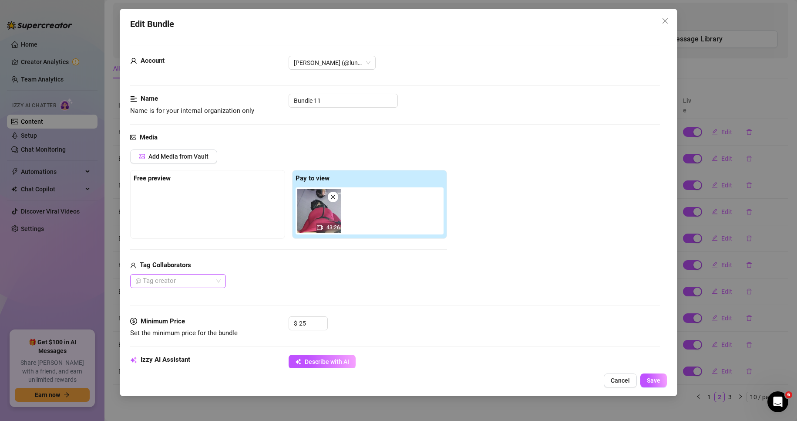
click at [192, 283] on div at bounding box center [173, 281] width 83 height 12
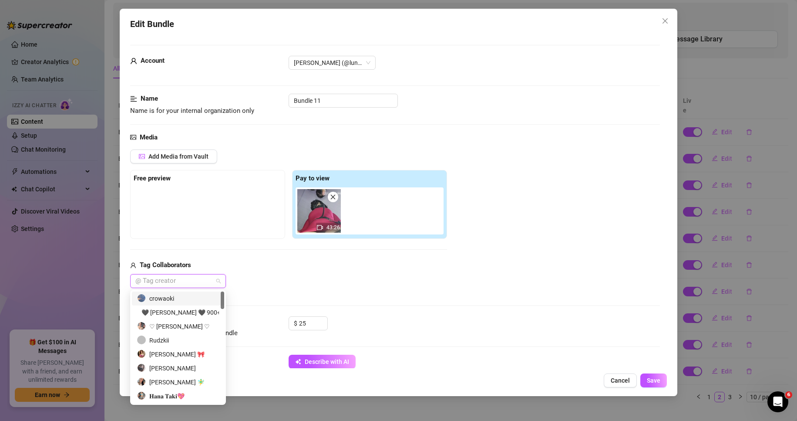
click at [166, 298] on div "crowaoki" at bounding box center [178, 298] width 82 height 10
click at [488, 327] on div "$ 25" at bounding box center [475, 327] width 372 height 22
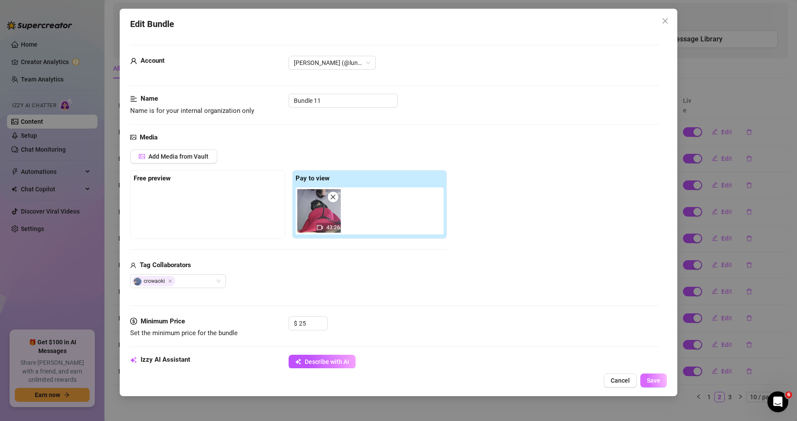
click at [556, 378] on span "Save" at bounding box center [653, 380] width 13 height 7
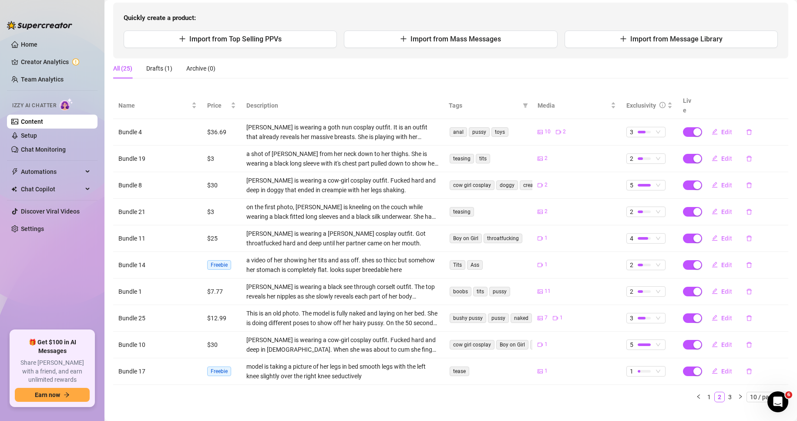
click at [556, 391] on ul "1 2 3 10 / page" at bounding box center [450, 396] width 675 height 10
click at [556, 341] on span "Edit" at bounding box center [726, 344] width 11 height 7
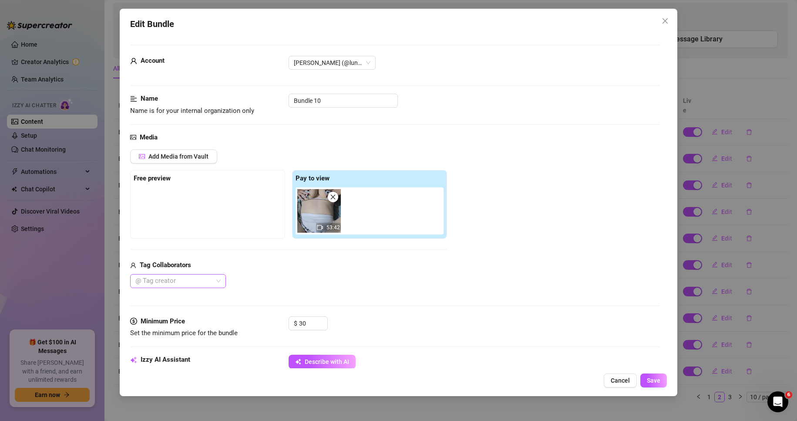
click at [172, 280] on div at bounding box center [173, 281] width 83 height 12
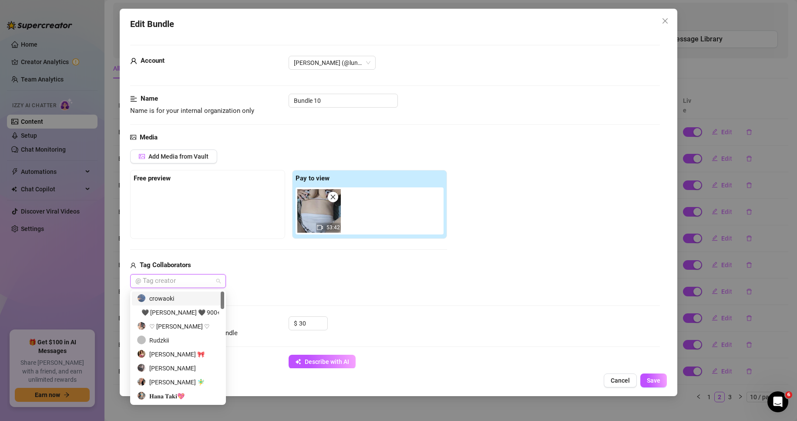
click at [168, 297] on div "crowaoki" at bounding box center [178, 298] width 82 height 10
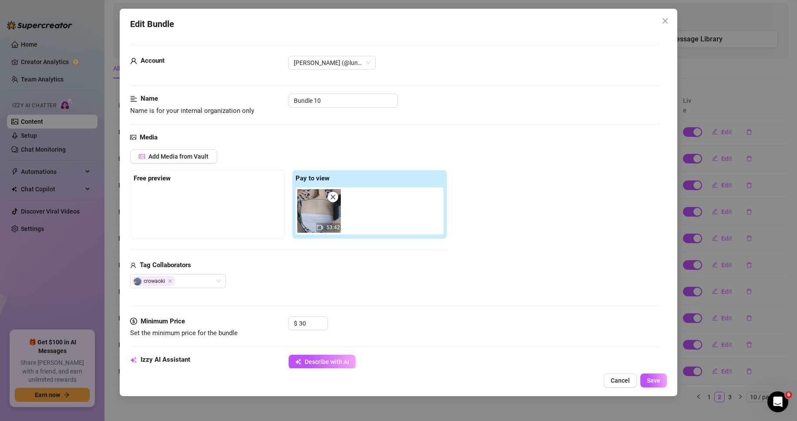
click at [378, 324] on div "$ 30" at bounding box center [475, 327] width 372 height 22
click at [556, 381] on span "Save" at bounding box center [653, 380] width 13 height 7
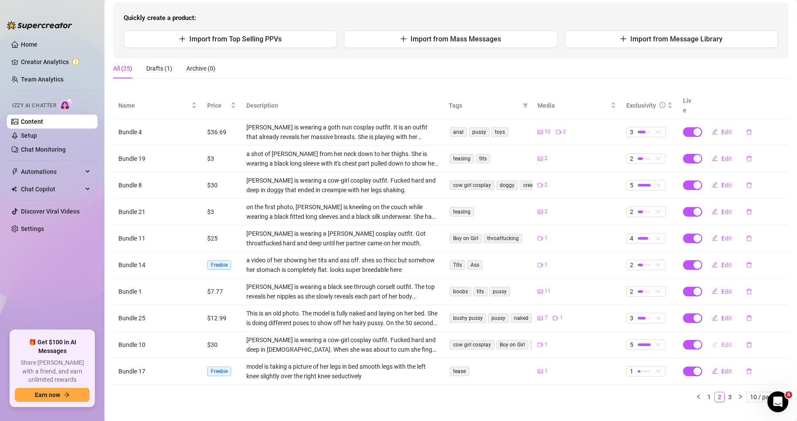
click at [556, 337] on button "Edit" at bounding box center [722, 344] width 34 height 14
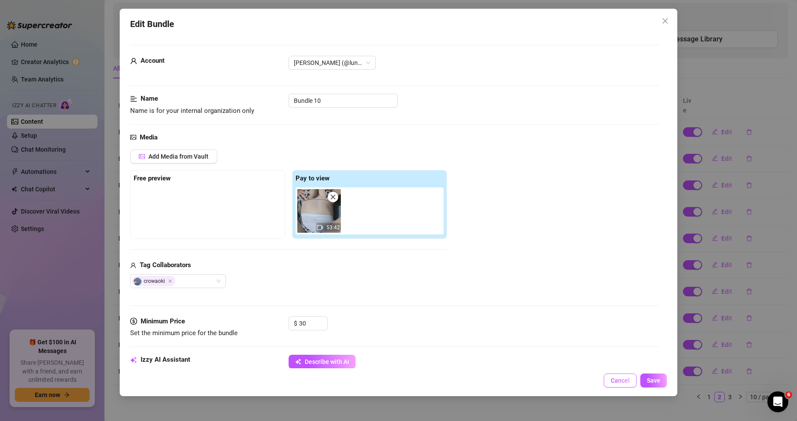
click at [556, 379] on span "Cancel" at bounding box center [620, 380] width 19 height 7
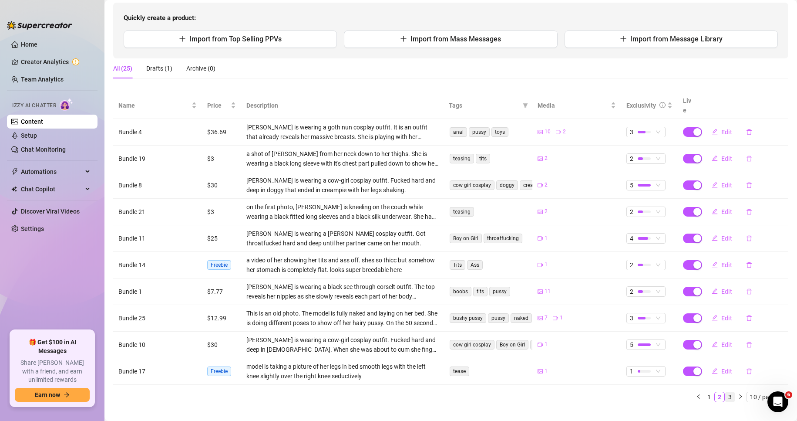
click at [556, 392] on link "3" at bounding box center [730, 397] width 10 height 10
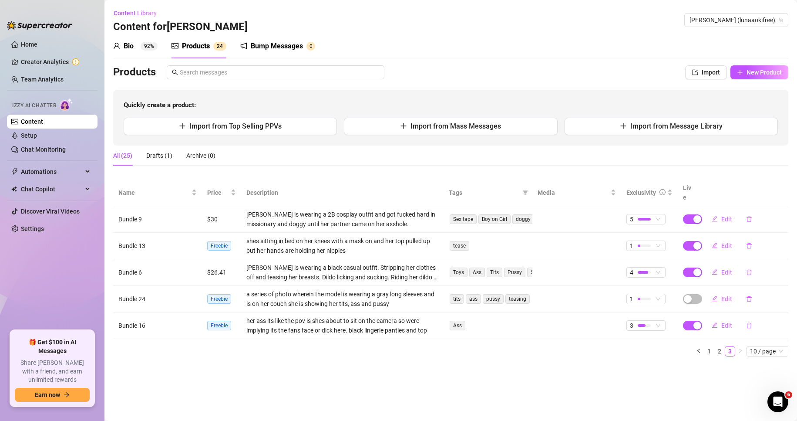
scroll to position [0, 0]
click at [556, 216] on span "Edit" at bounding box center [726, 219] width 11 height 7
type textarea "ughh!!💦💦💦 watch me get fucked while im wearig my 2B cosplay babee🥵 got fucked h…"
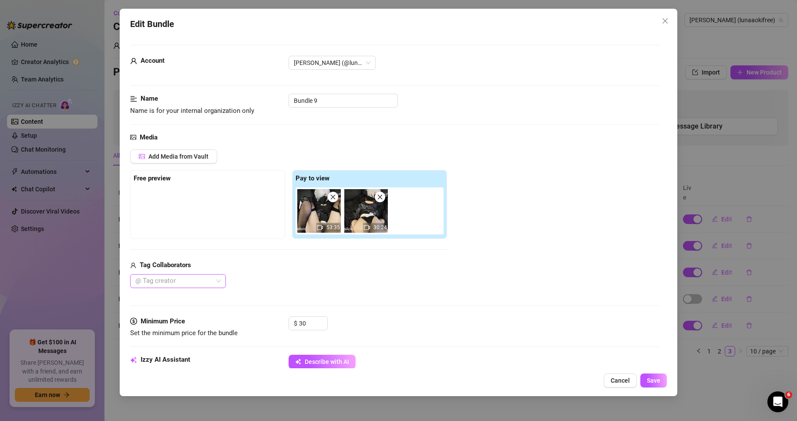
click at [202, 276] on div at bounding box center [173, 281] width 83 height 12
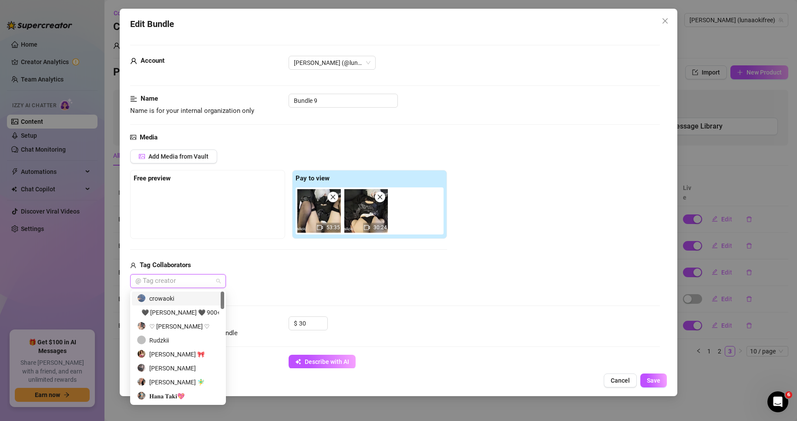
click at [173, 297] on div "crowaoki" at bounding box center [178, 298] width 82 height 10
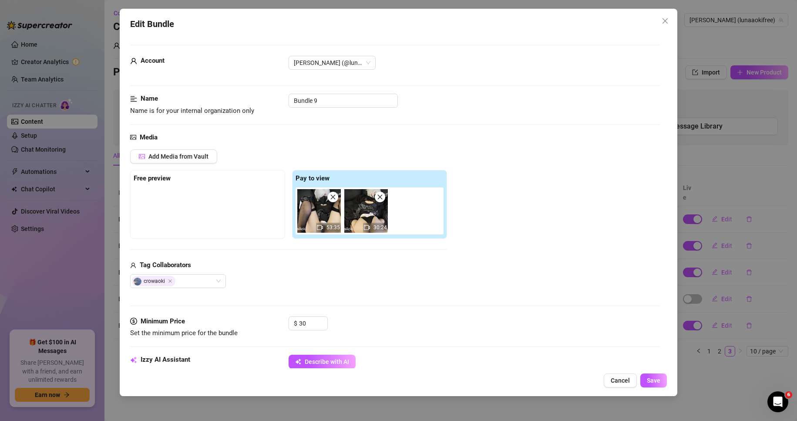
click at [433, 318] on div "$ 30" at bounding box center [475, 327] width 372 height 22
click at [556, 380] on span "Save" at bounding box center [653, 380] width 13 height 7
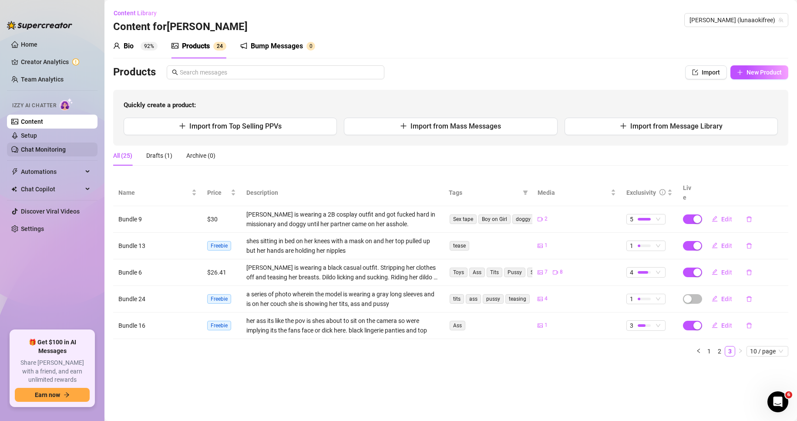
click at [51, 146] on link "Chat Monitoring" at bounding box center [43, 149] width 45 height 7
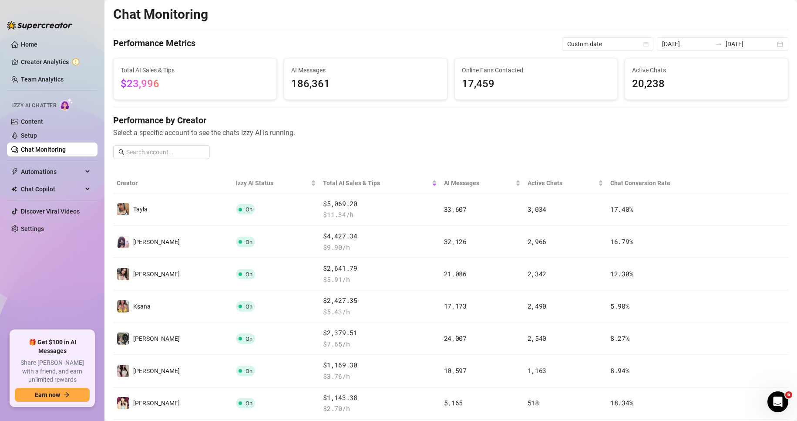
click at [556, 131] on span "Select a specific account to see the chats Izzy AI is running." at bounding box center [450, 132] width 675 height 11
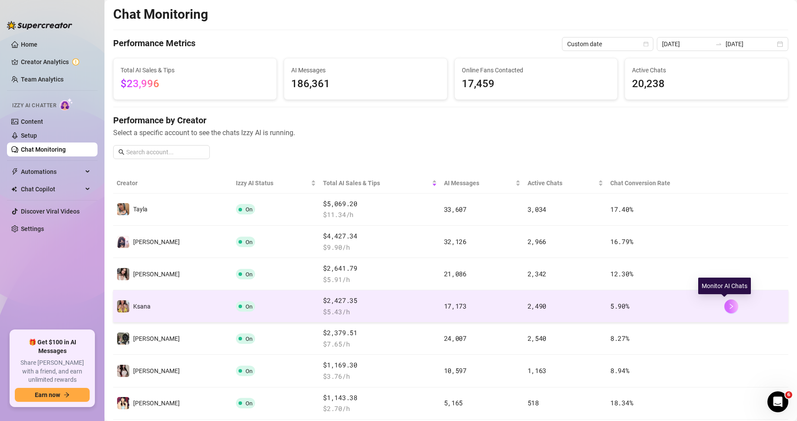
click at [556, 302] on button "button" at bounding box center [732, 306] width 14 height 14
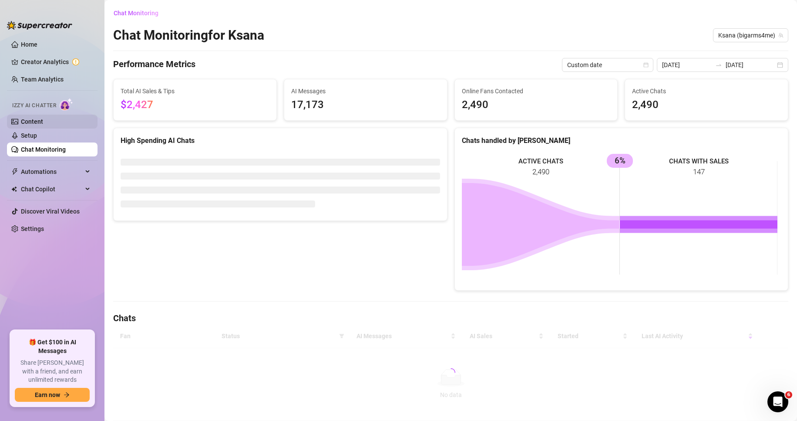
click at [43, 118] on link "Content" at bounding box center [32, 121] width 22 height 7
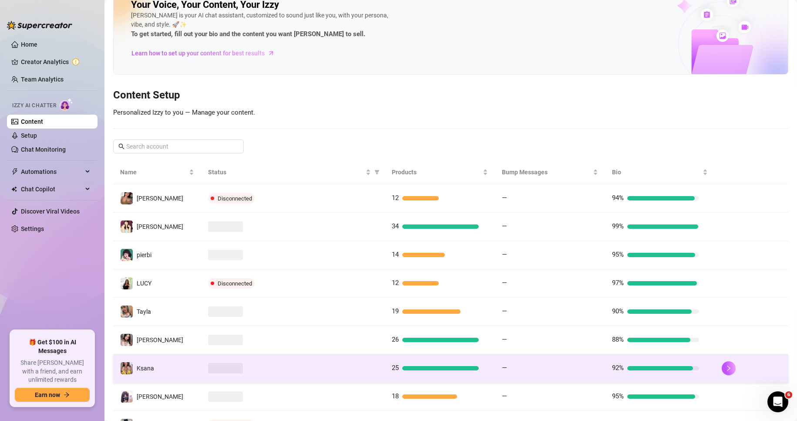
scroll to position [44, 0]
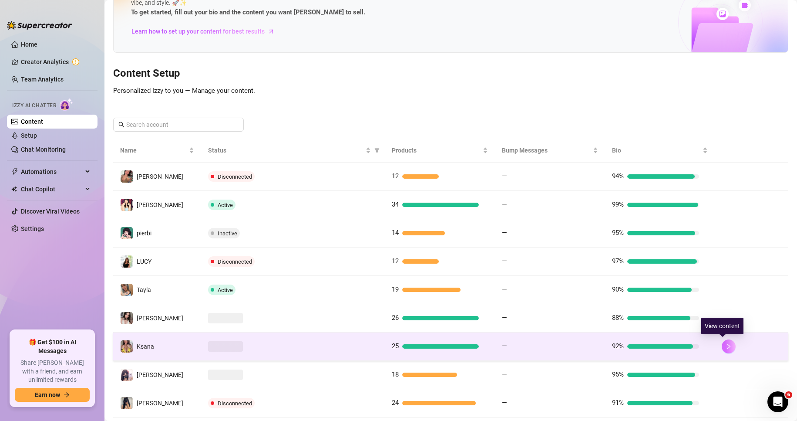
click at [556, 347] on icon "right" at bounding box center [729, 346] width 6 height 6
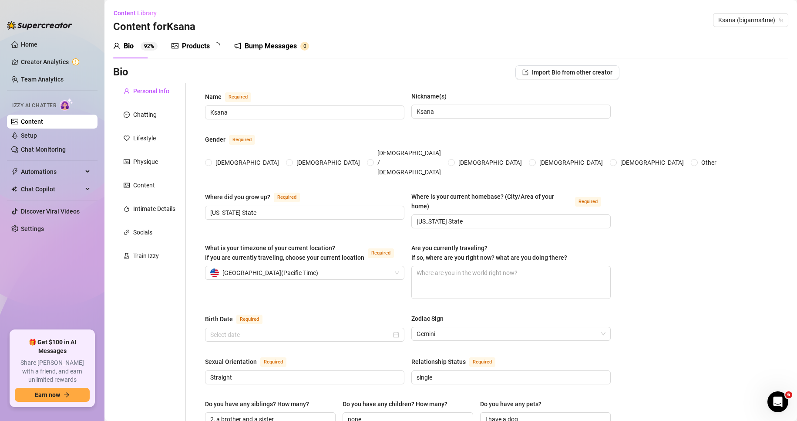
radio input "true"
type input "[DATE]"
click at [202, 47] on div "Products" at bounding box center [196, 46] width 28 height 10
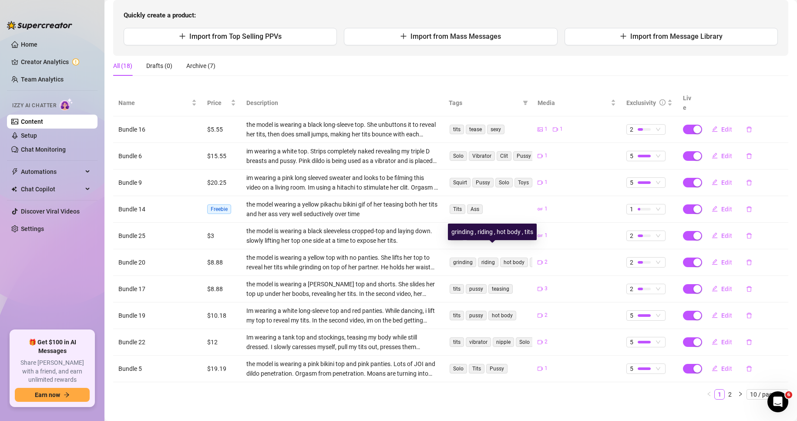
scroll to position [92, 0]
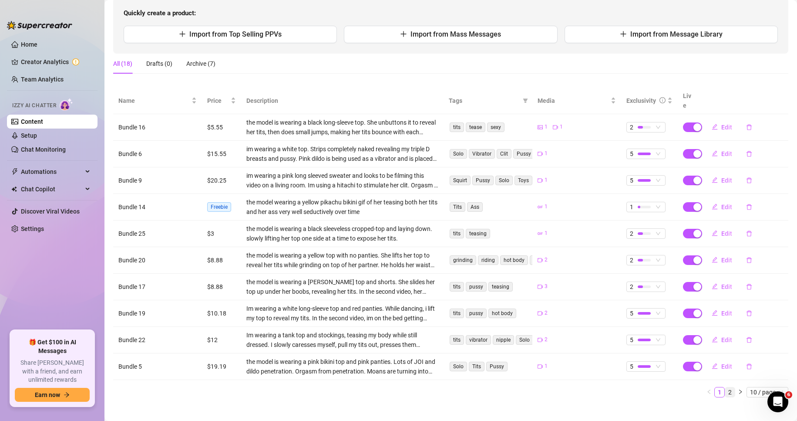
click at [556, 387] on link "2" at bounding box center [730, 392] width 10 height 10
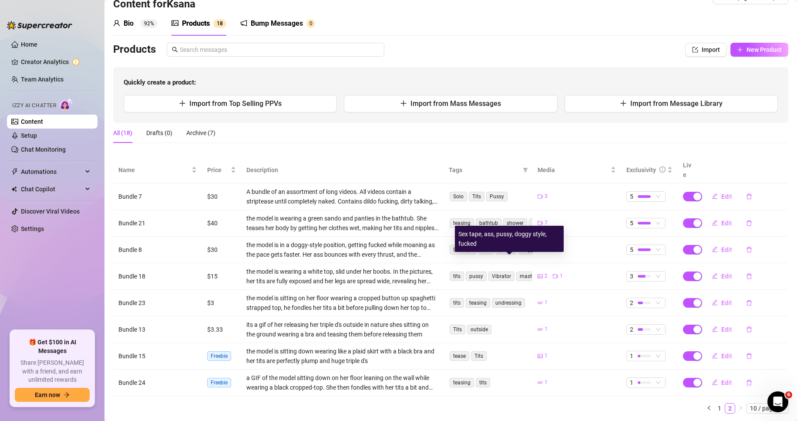
scroll to position [39, 0]
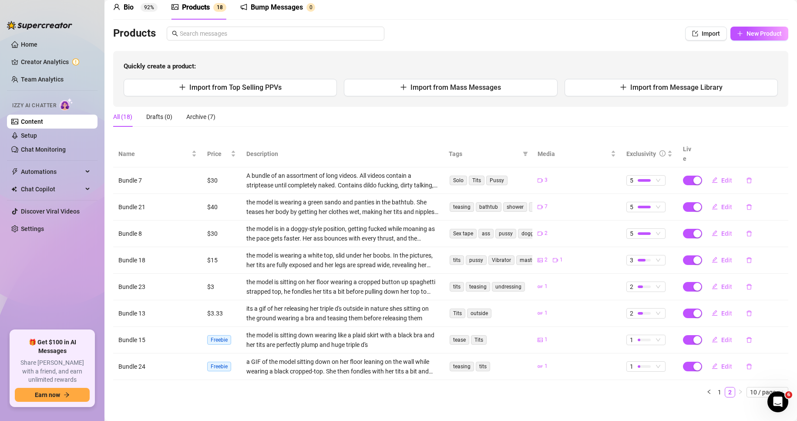
click at [556, 142] on th at bounding box center [744, 154] width 89 height 27
click at [556, 387] on link "1" at bounding box center [720, 392] width 10 height 10
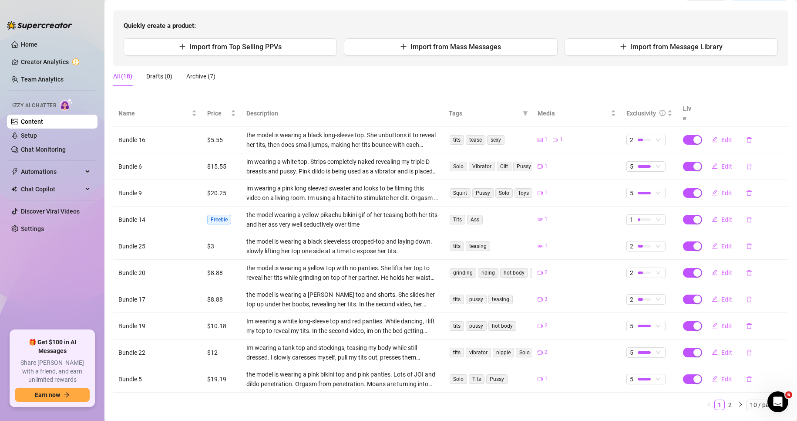
scroll to position [82, 0]
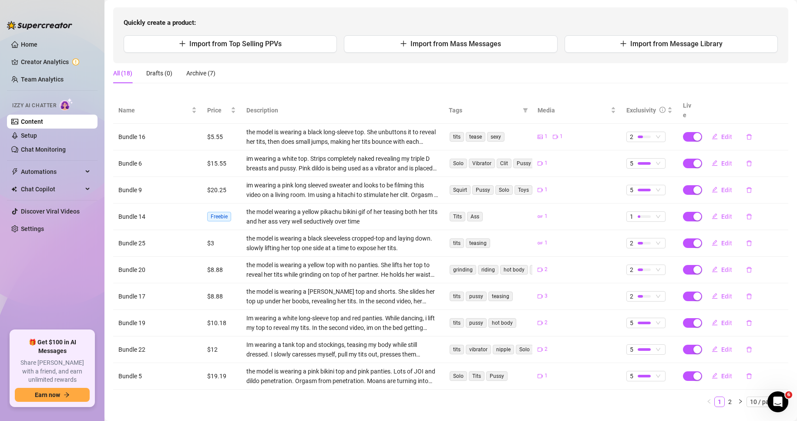
click at [556, 401] on div "Name Price Description Tags Media Exclusivity Live Bundle 16 $5.55 the model is…" at bounding box center [450, 255] width 675 height 317
click at [556, 396] on ul "1 2 10 / page" at bounding box center [450, 401] width 675 height 10
click at [556, 397] on link "2" at bounding box center [730, 402] width 10 height 10
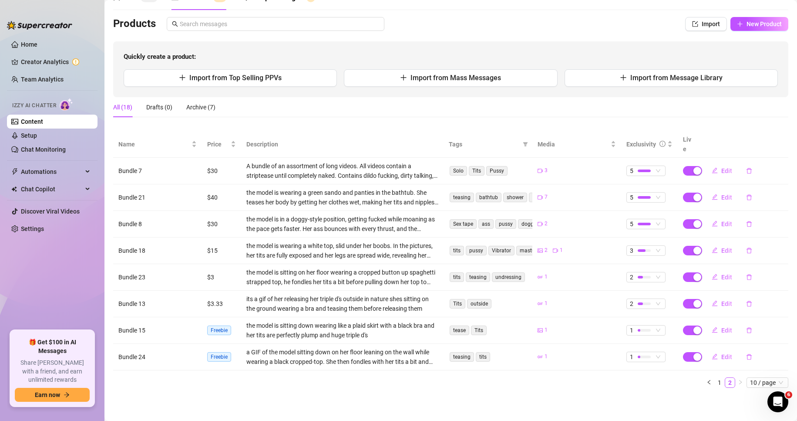
scroll to position [39, 0]
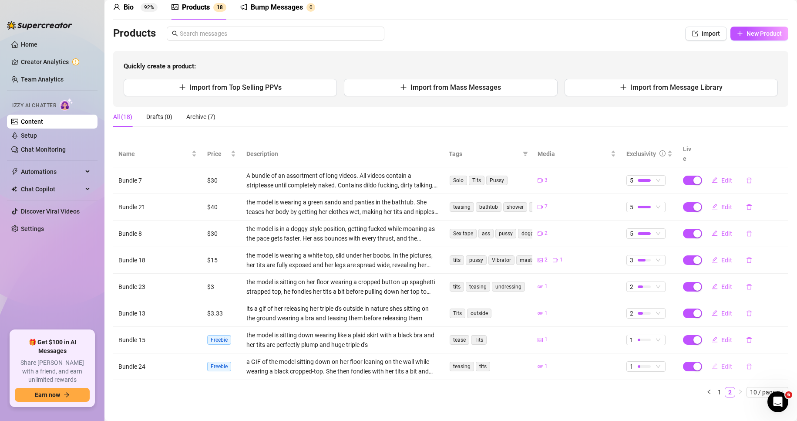
click at [556, 363] on span "Edit" at bounding box center [726, 366] width 11 height 7
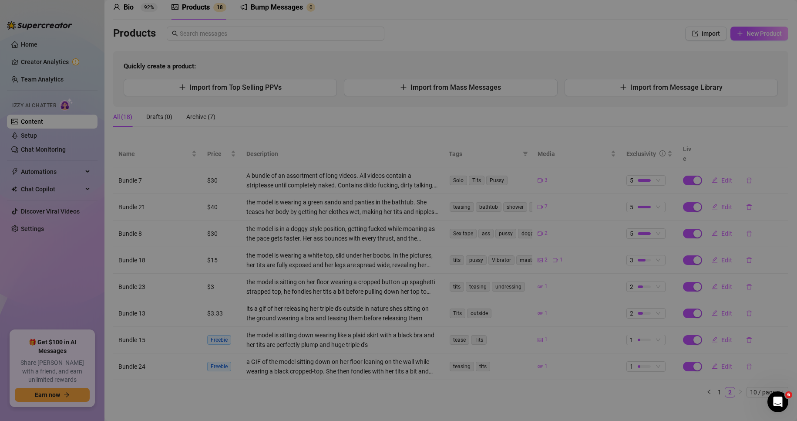
type textarea "testing ur loyalty.. if i send u 🍒 will u send me 🍆? 💕"
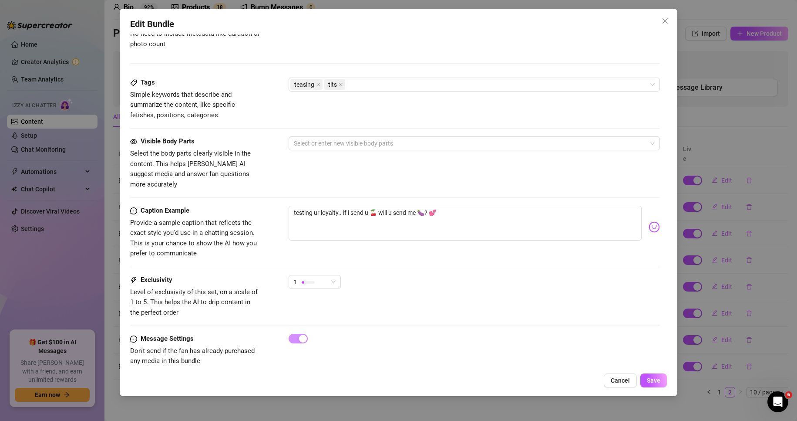
scroll to position [410, 0]
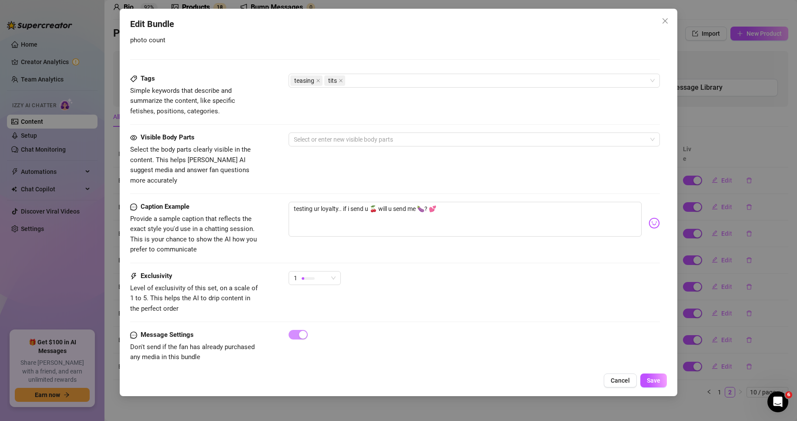
click at [556, 126] on div "Edit Bundle Account Ksana (@bigarms4me) Name Name is for your internal organiza…" at bounding box center [398, 210] width 797 height 421
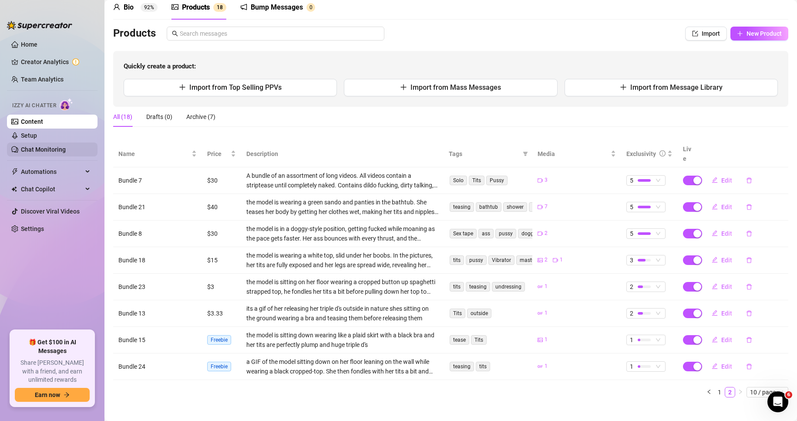
click at [46, 146] on link "Chat Monitoring" at bounding box center [43, 149] width 45 height 7
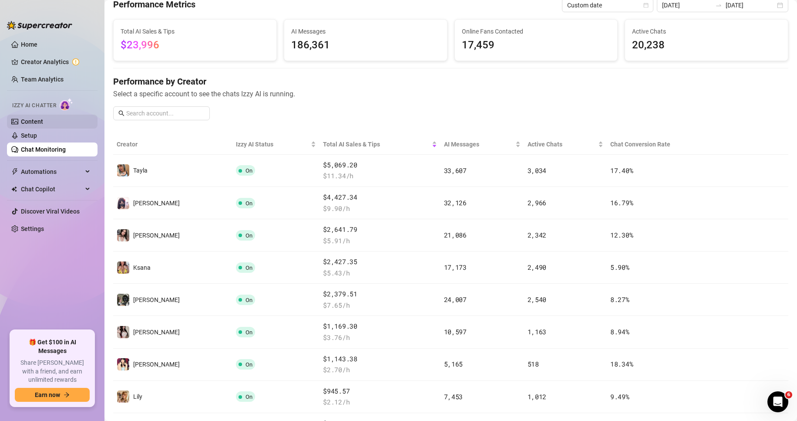
click at [43, 125] on link "Content" at bounding box center [32, 121] width 22 height 7
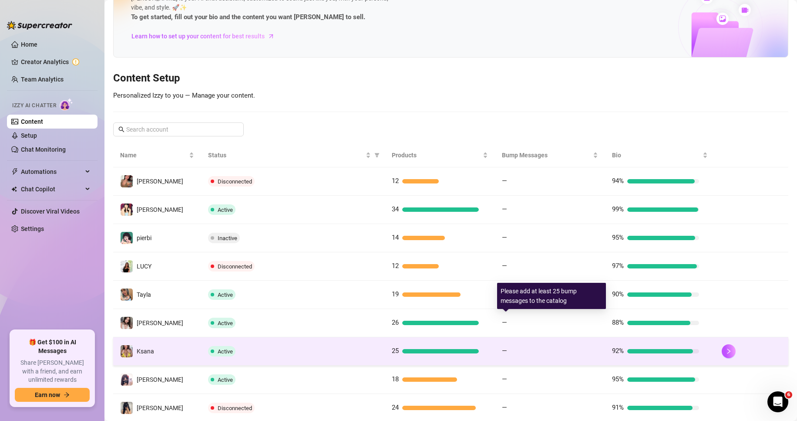
scroll to position [119, 0]
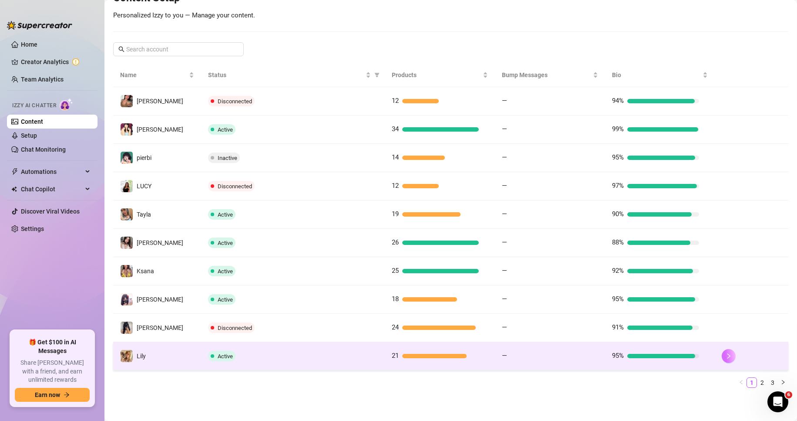
click at [556, 356] on icon "right" at bounding box center [729, 356] width 6 height 6
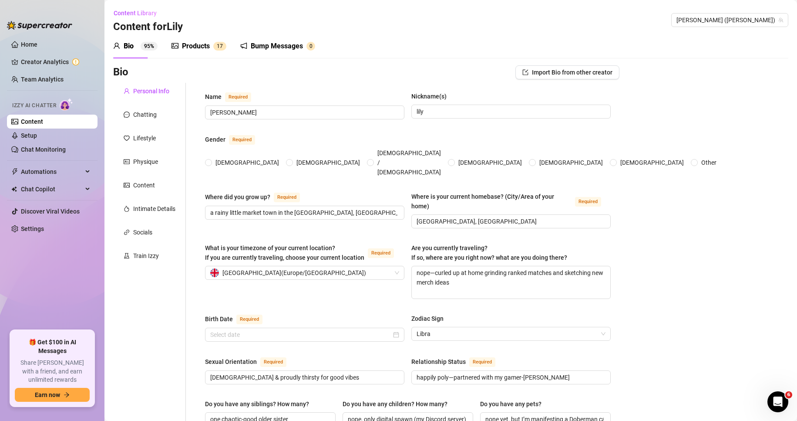
radio input "true"
type input "[DATE]"
click at [200, 51] on div "Products 1 7" at bounding box center [199, 46] width 55 height 24
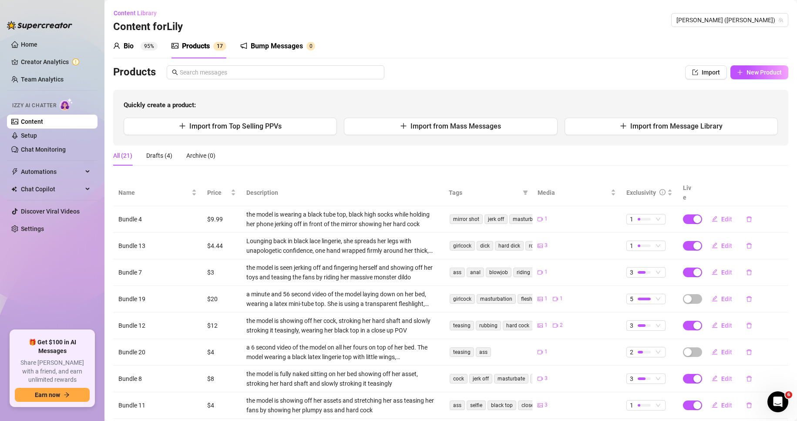
drag, startPoint x: 628, startPoint y: 154, endPoint x: 617, endPoint y: 156, distance: 10.7
click at [556, 154] on div "All (21) Drafts (4) Archive (0)" at bounding box center [450, 155] width 675 height 20
click at [556, 97] on div "Quickly create a product: Import from Top Selling PPVs Import from Mass Message…" at bounding box center [450, 118] width 675 height 56
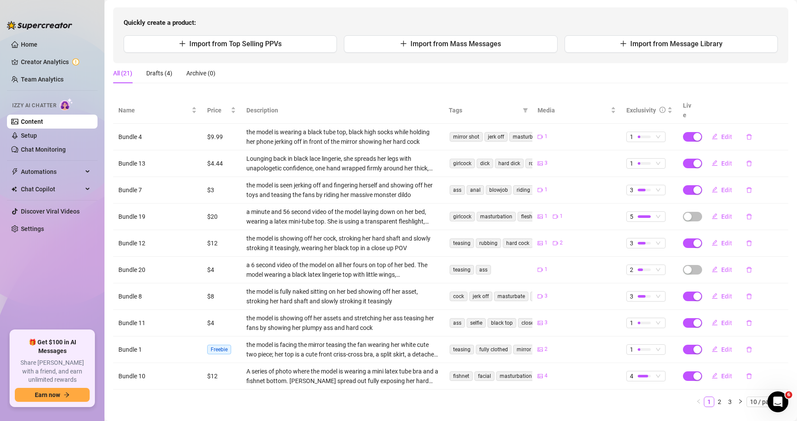
scroll to position [87, 0]
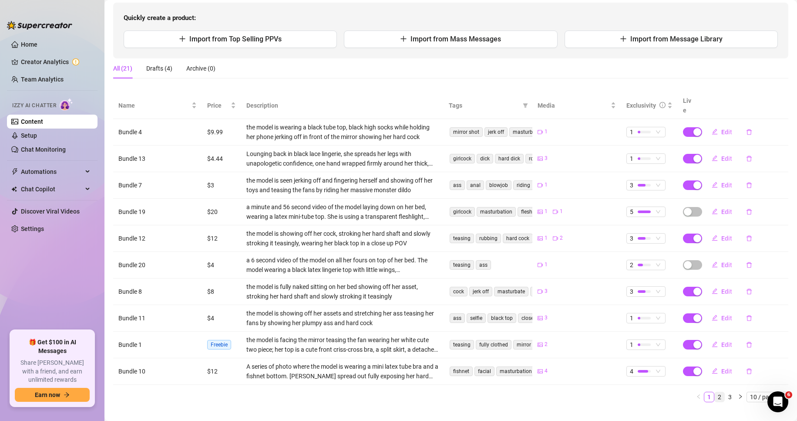
click at [556, 392] on link "2" at bounding box center [720, 397] width 10 height 10
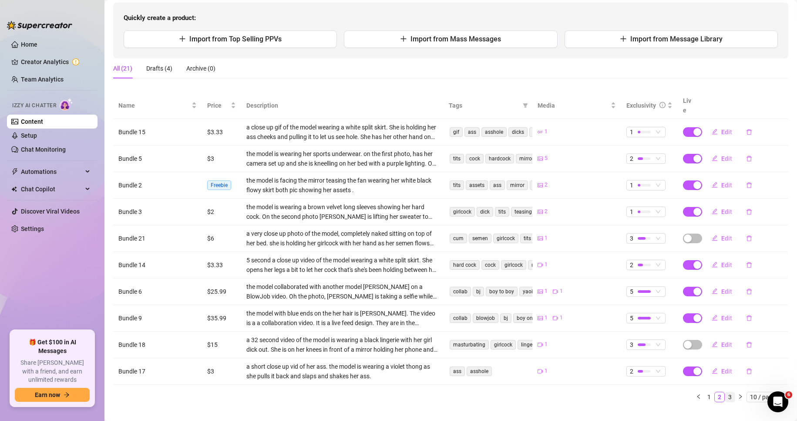
click at [556, 392] on link "3" at bounding box center [730, 397] width 10 height 10
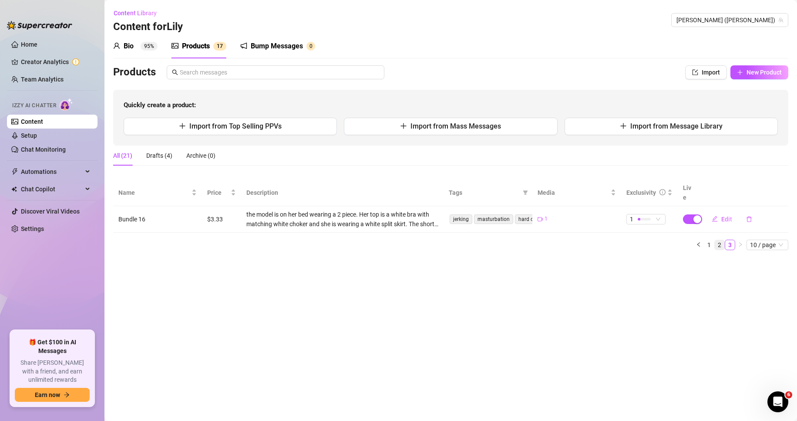
click at [556, 240] on link "2" at bounding box center [720, 245] width 10 height 10
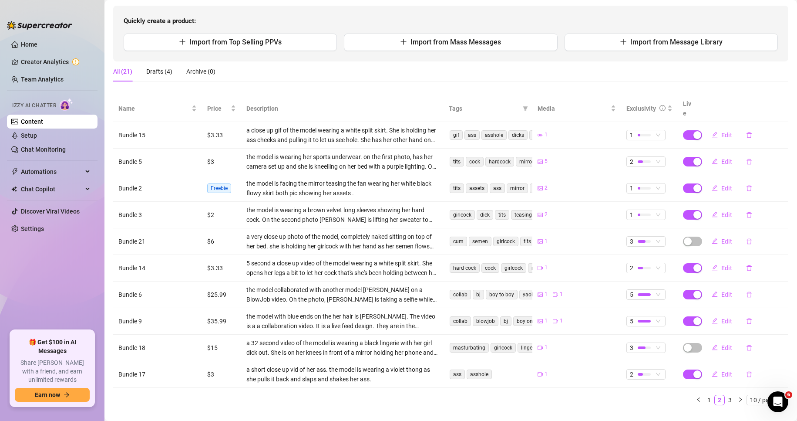
scroll to position [92, 0]
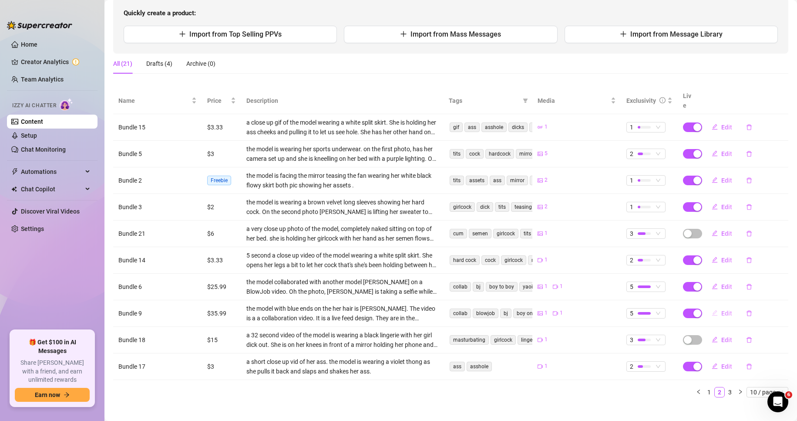
click at [556, 310] on span "Edit" at bounding box center [726, 313] width 11 height 7
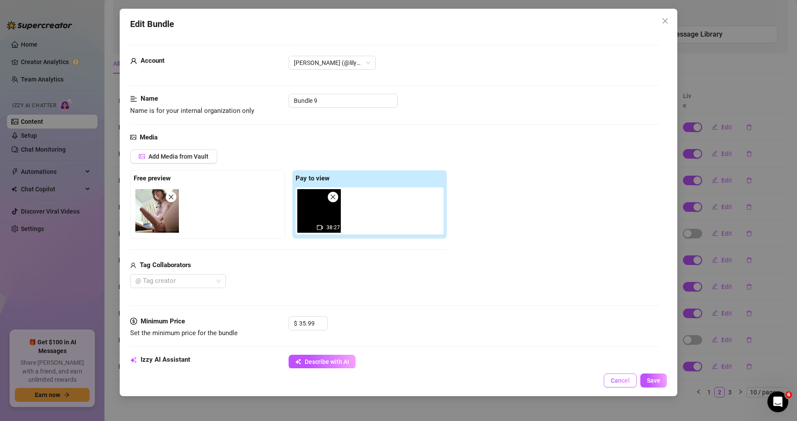
click at [556, 385] on button "Cancel" at bounding box center [620, 380] width 33 height 14
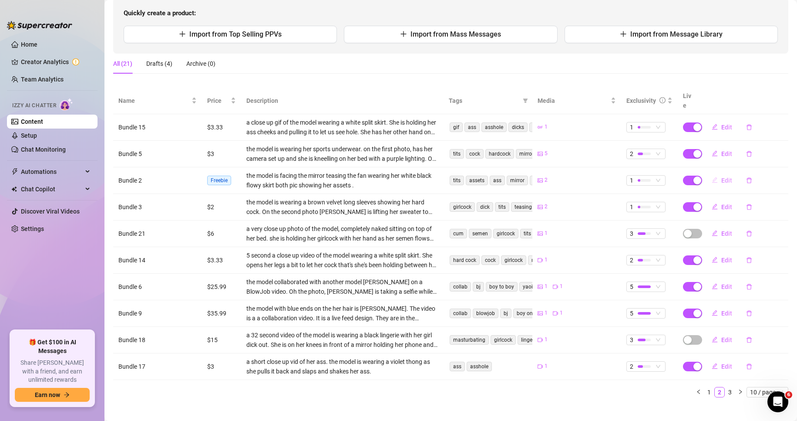
click at [556, 177] on icon "edit" at bounding box center [715, 180] width 6 height 6
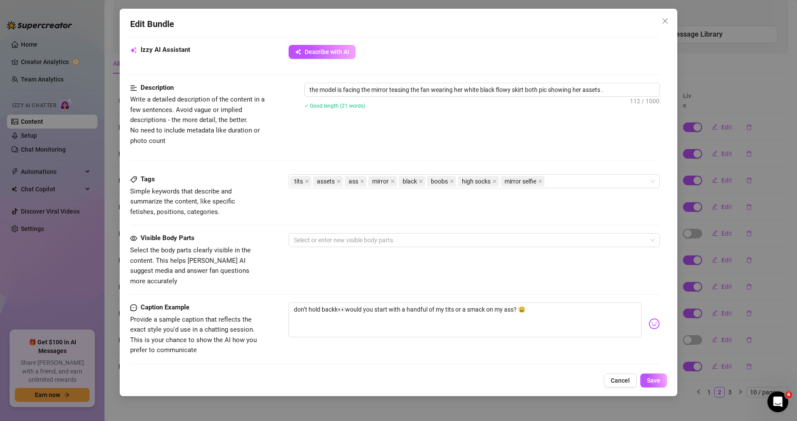
scroll to position [280, 0]
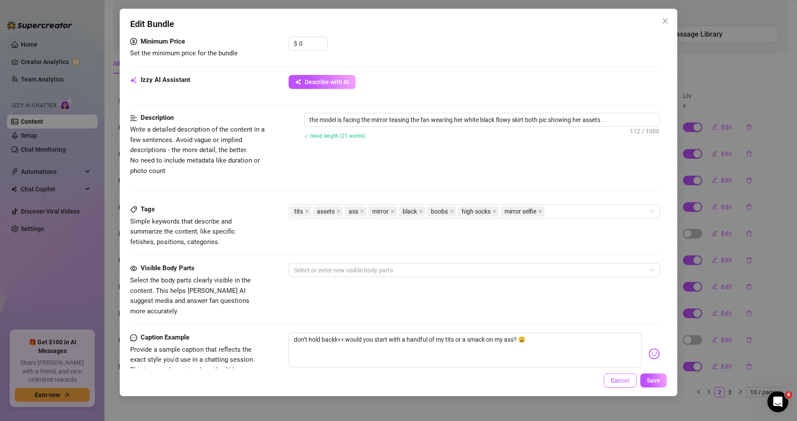
click at [556, 381] on span "Cancel" at bounding box center [620, 380] width 19 height 7
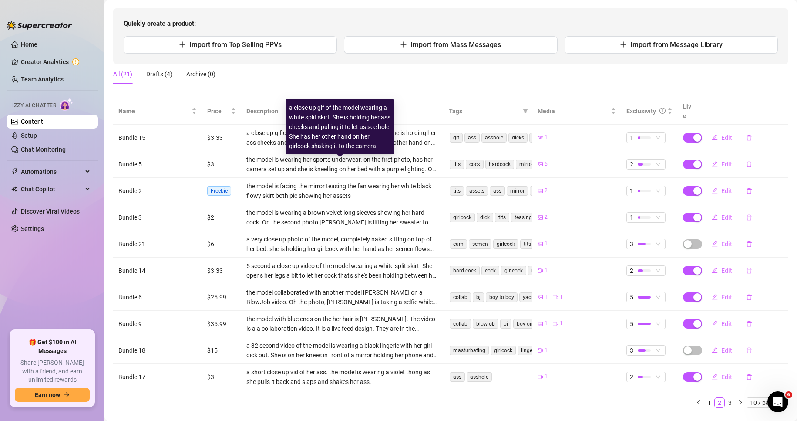
scroll to position [92, 0]
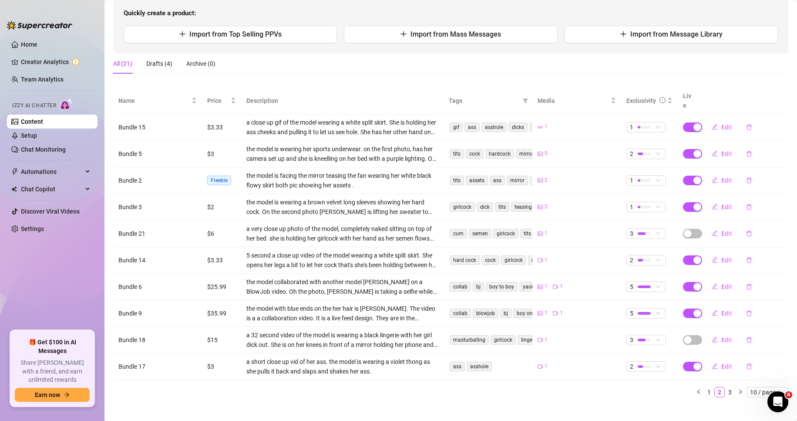
click at [556, 398] on main "Content Library Content for [PERSON_NAME] (lilykitsune) Bio 95% Products 1 7 Bu…" at bounding box center [451, 169] width 693 height 522
click at [556, 283] on span "Edit" at bounding box center [726, 286] width 11 height 7
type textarea "imm kinda nervous to send this… you might get jealous. but i swear, while i was…"
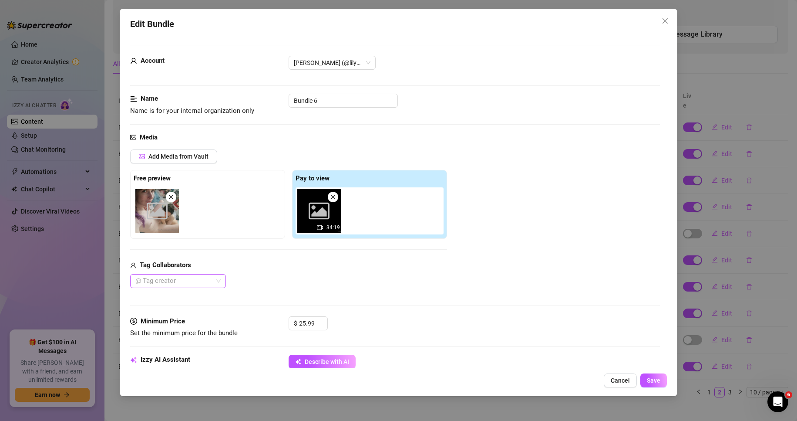
click at [202, 282] on div at bounding box center [173, 281] width 83 height 12
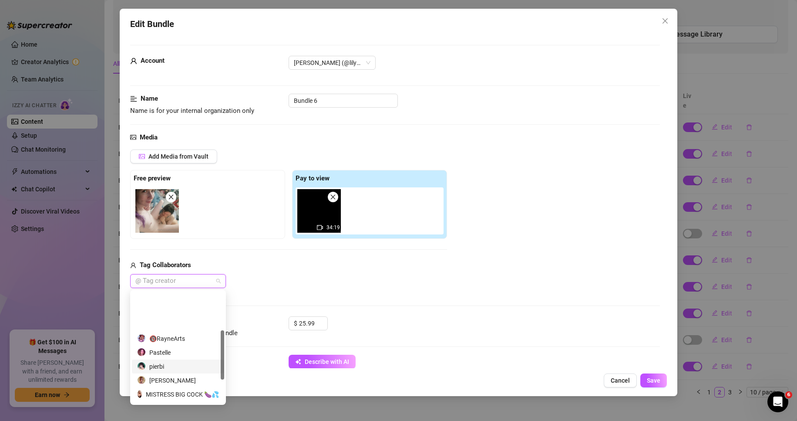
scroll to position [87, 0]
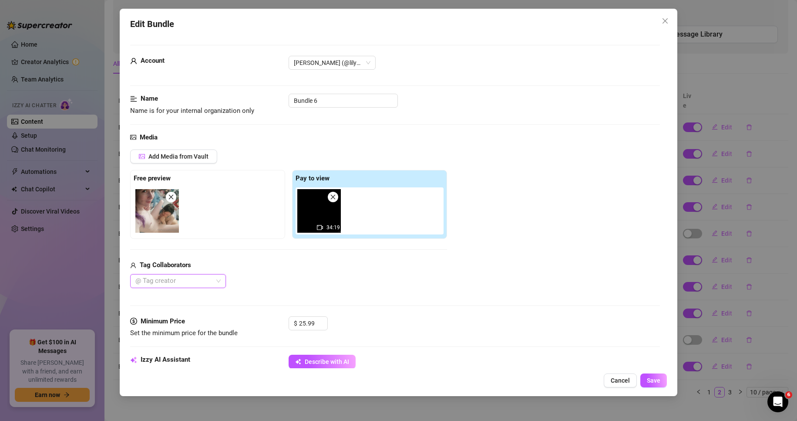
click at [175, 283] on div at bounding box center [173, 281] width 83 height 12
type input "w"
click at [175, 283] on div "w" at bounding box center [173, 281] width 83 height 12
type input "eri"
click at [271, 276] on div "@ Tag creator" at bounding box center [288, 281] width 317 height 14
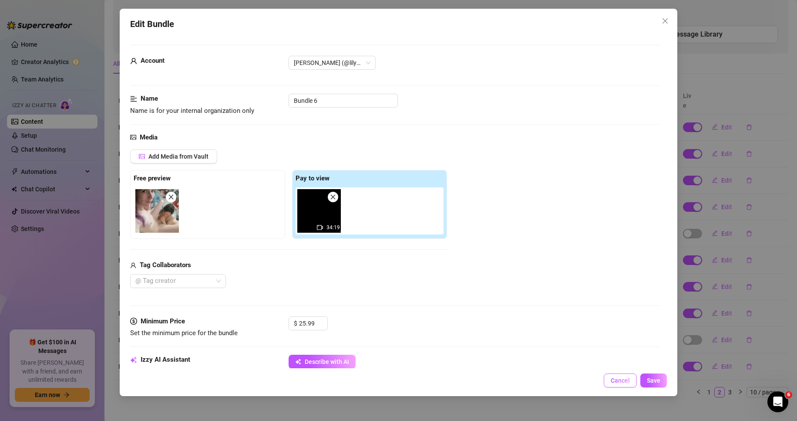
click at [556, 380] on button "Cancel" at bounding box center [620, 380] width 33 height 14
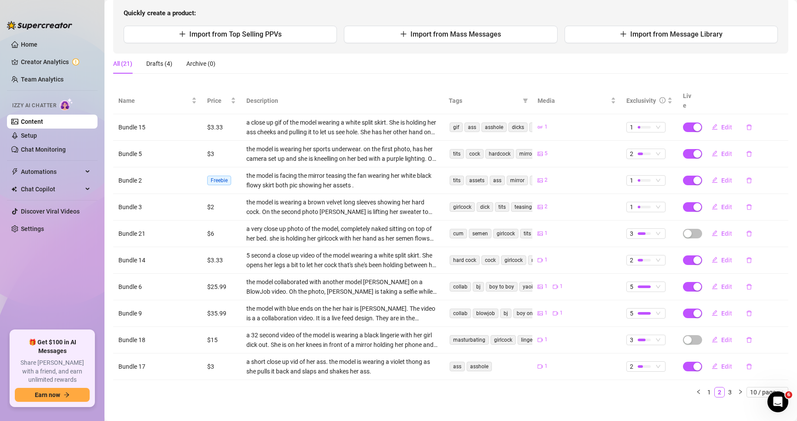
click at [556, 64] on div "All (21) Drafts (4) Archive (0)" at bounding box center [450, 64] width 675 height 20
click at [556, 68] on div "All (21) Drafts (4) Archive (0)" at bounding box center [450, 64] width 675 height 20
click at [59, 146] on link "Chat Monitoring" at bounding box center [43, 149] width 45 height 7
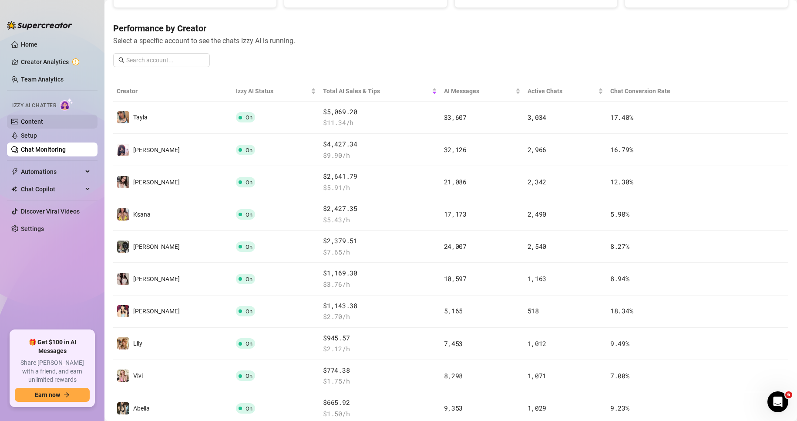
click at [43, 119] on link "Content" at bounding box center [32, 121] width 22 height 7
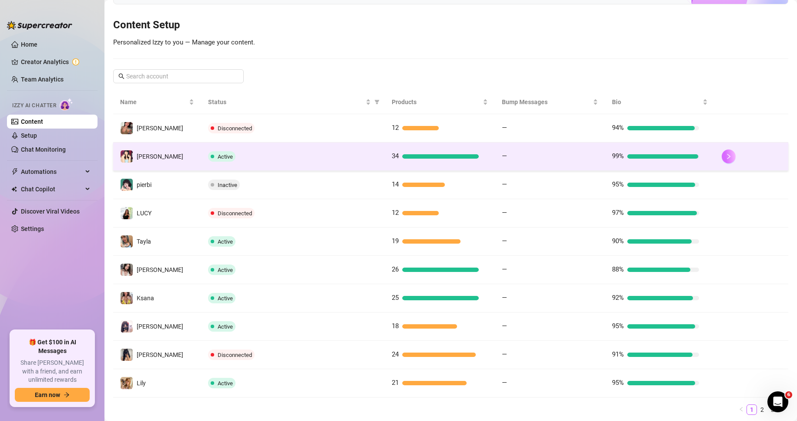
click at [556, 156] on icon "right" at bounding box center [729, 156] width 6 height 6
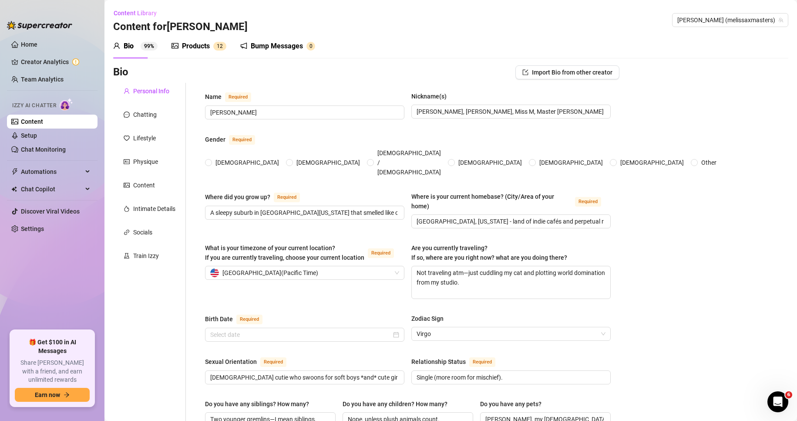
radio input "true"
type input "[DATE]"
click at [135, 15] on span "Content Library" at bounding box center [135, 13] width 43 height 7
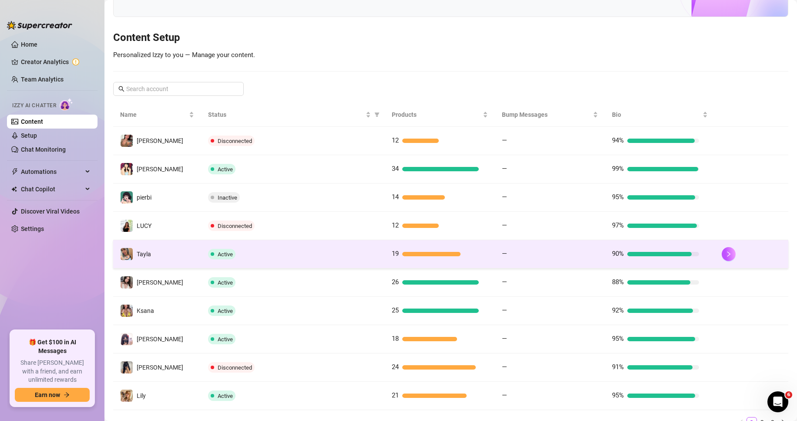
scroll to position [75, 0]
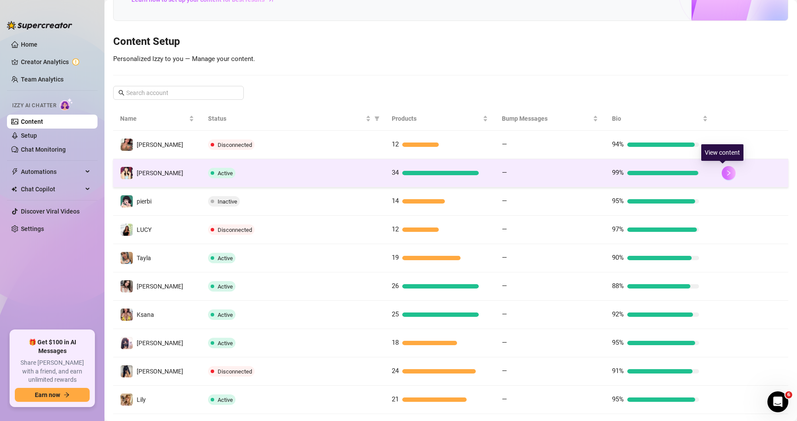
click at [556, 174] on icon "right" at bounding box center [729, 173] width 6 height 6
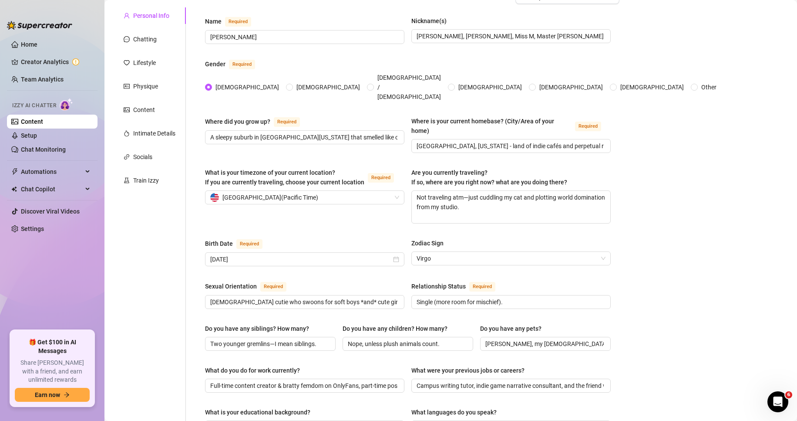
click at [556, 127] on div "Bio Import Bio from other creator Personal Info Chatting Lifestyle Physique Con…" at bounding box center [450, 388] width 675 height 797
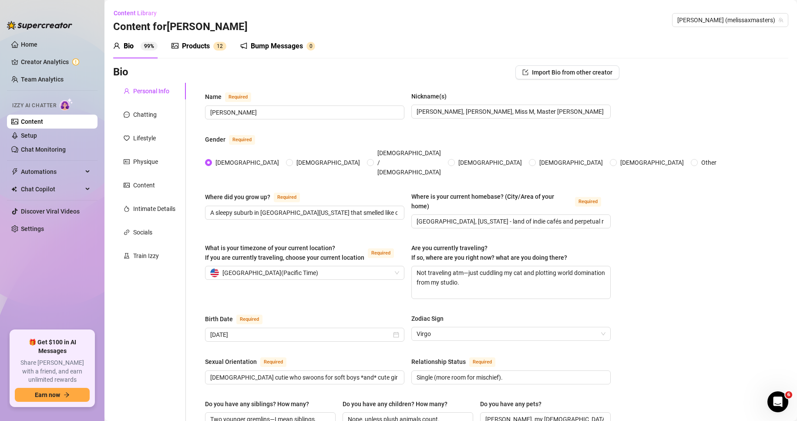
click at [194, 43] on div "Products" at bounding box center [196, 46] width 28 height 10
